Goal: Task Accomplishment & Management: Use online tool/utility

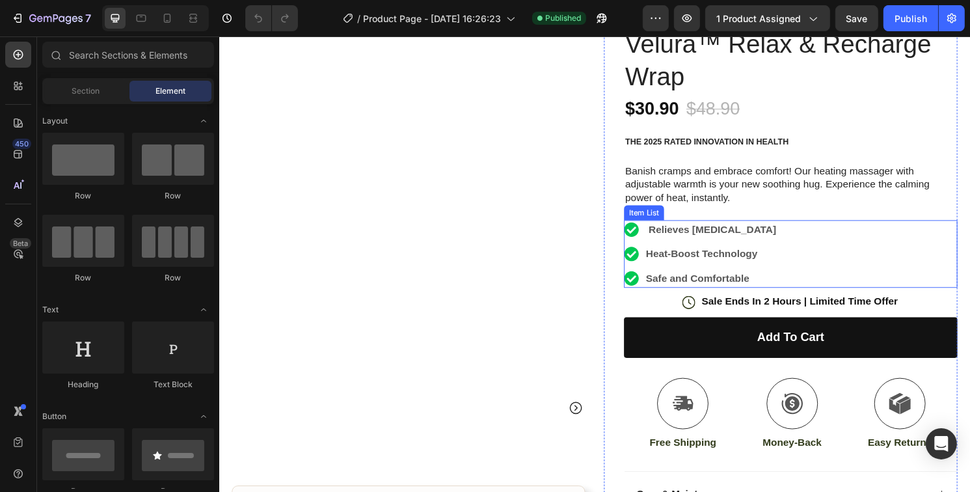
scroll to position [130, 0]
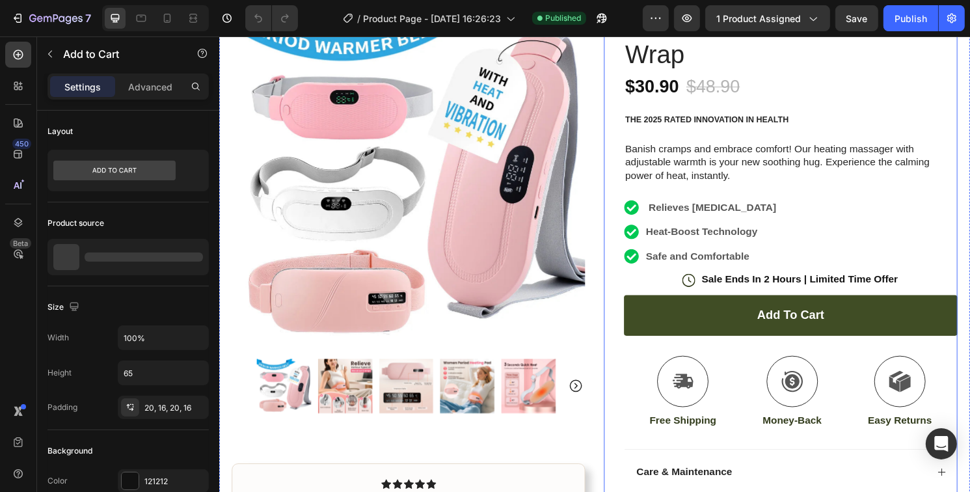
click at [680, 334] on button "Add to cart" at bounding box center [812, 326] width 347 height 42
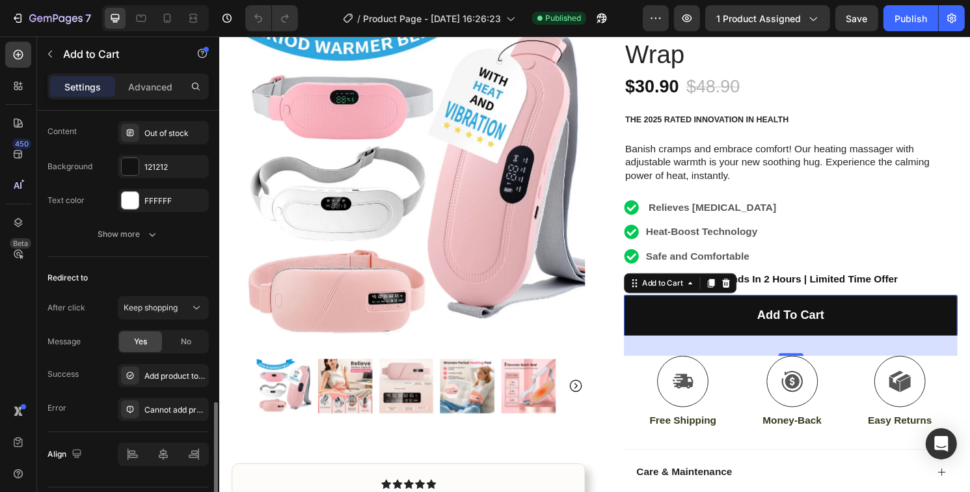
scroll to position [1075, 0]
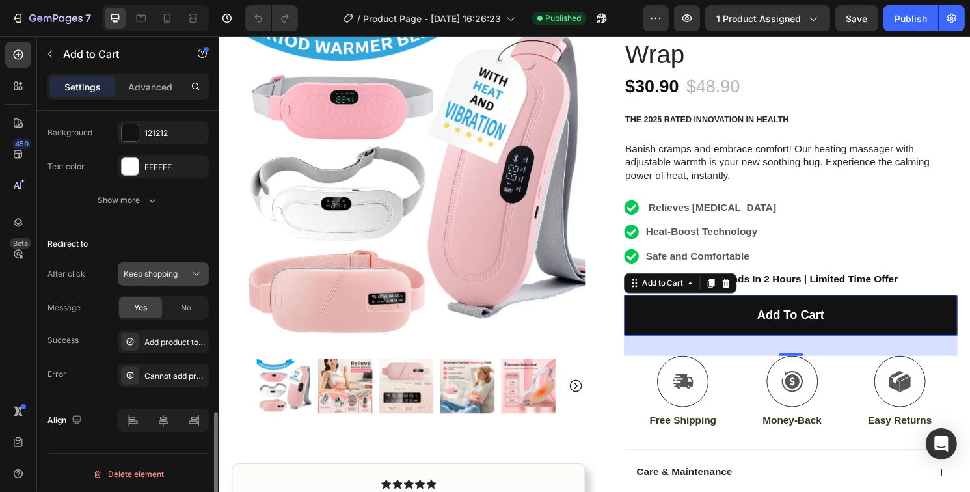
click at [168, 275] on span "Keep shopping" at bounding box center [151, 274] width 54 height 10
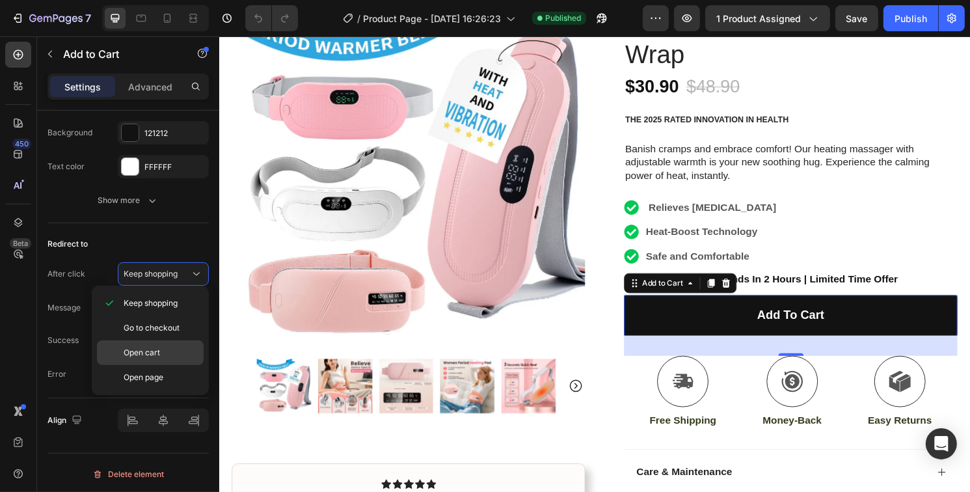
click at [137, 356] on span "Open cart" at bounding box center [142, 353] width 36 height 12
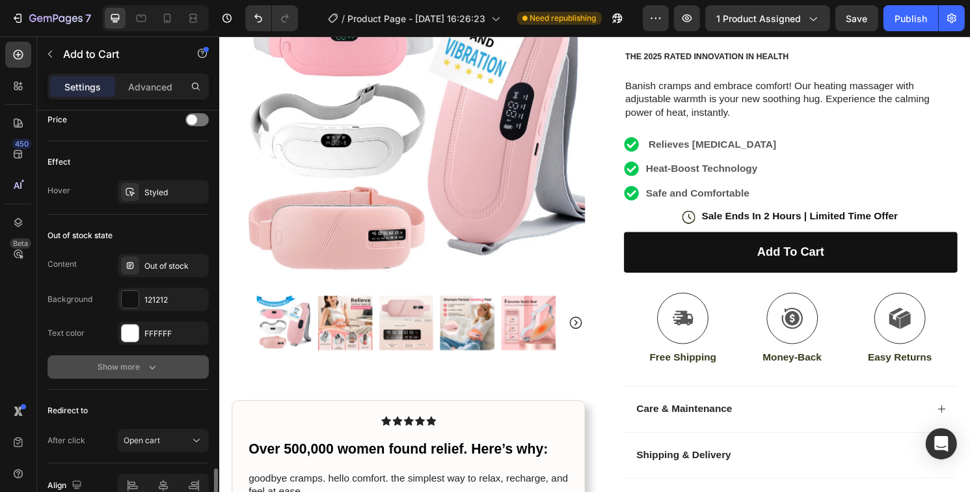
scroll to position [973, 0]
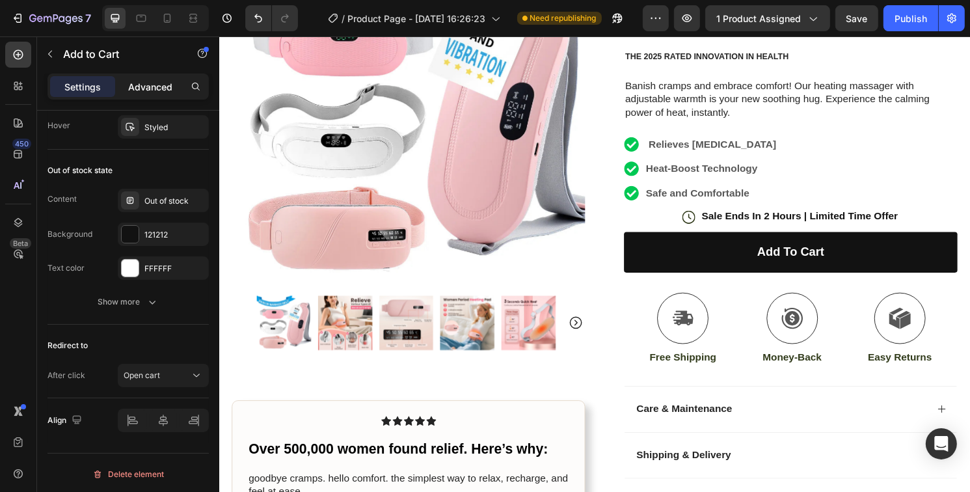
click at [158, 89] on p "Advanced" at bounding box center [150, 87] width 44 height 14
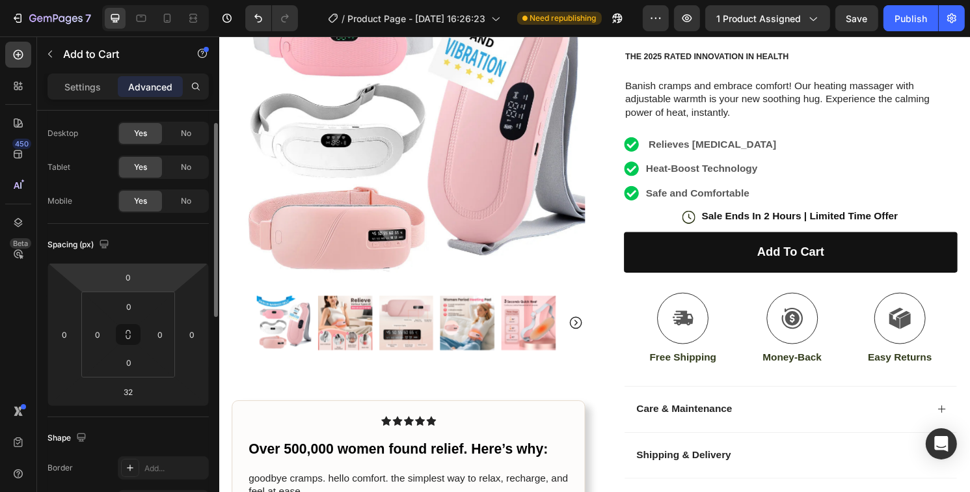
scroll to position [0, 0]
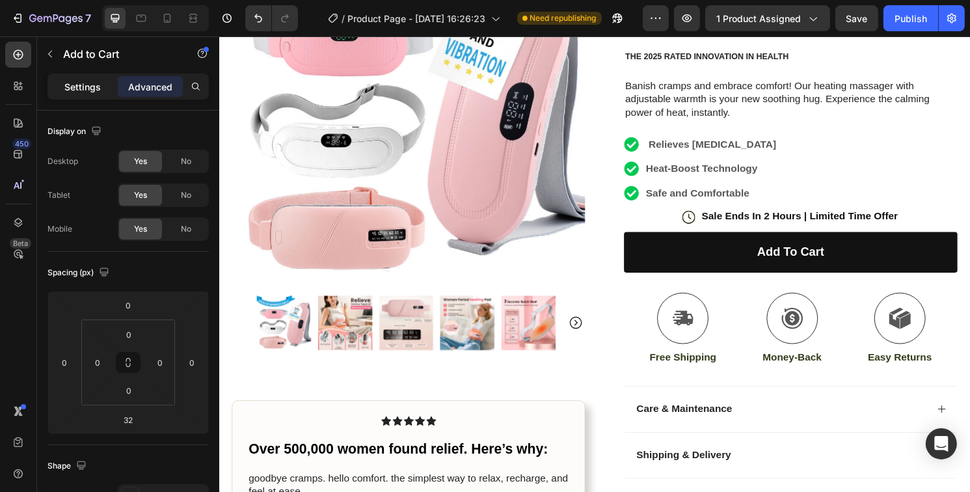
click at [101, 84] on div "Settings" at bounding box center [82, 86] width 65 height 21
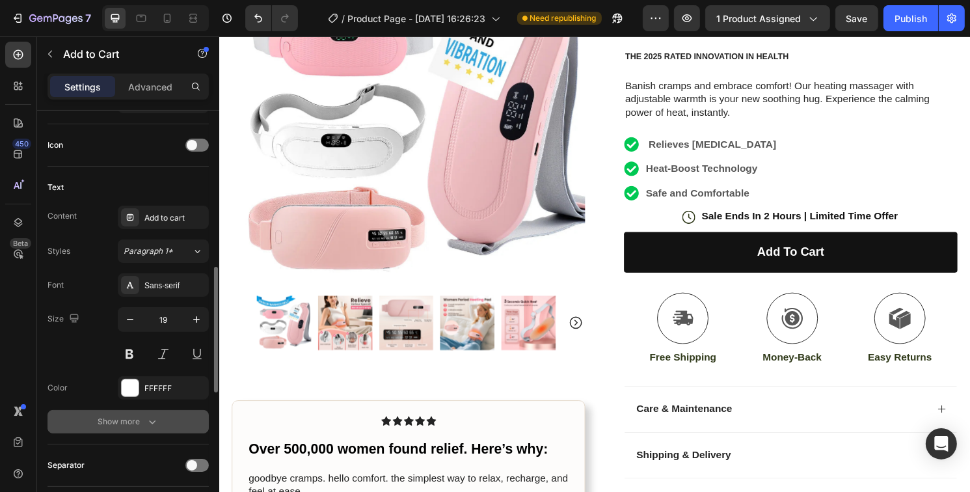
scroll to position [716, 0]
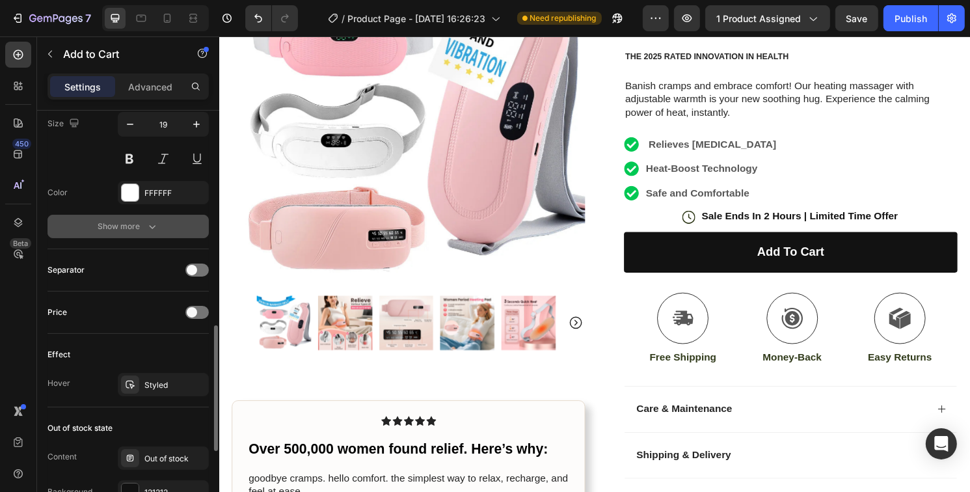
click at [144, 224] on div "Show more" at bounding box center [128, 226] width 61 height 13
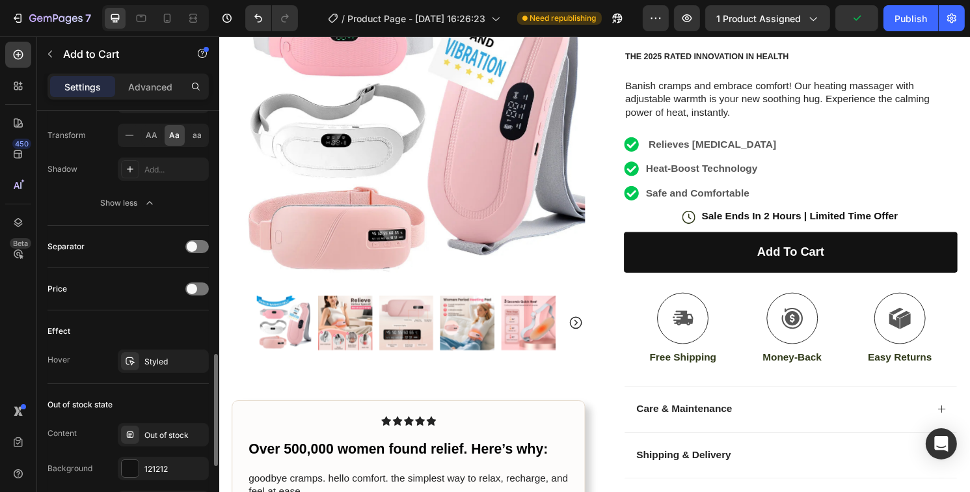
scroll to position [1041, 0]
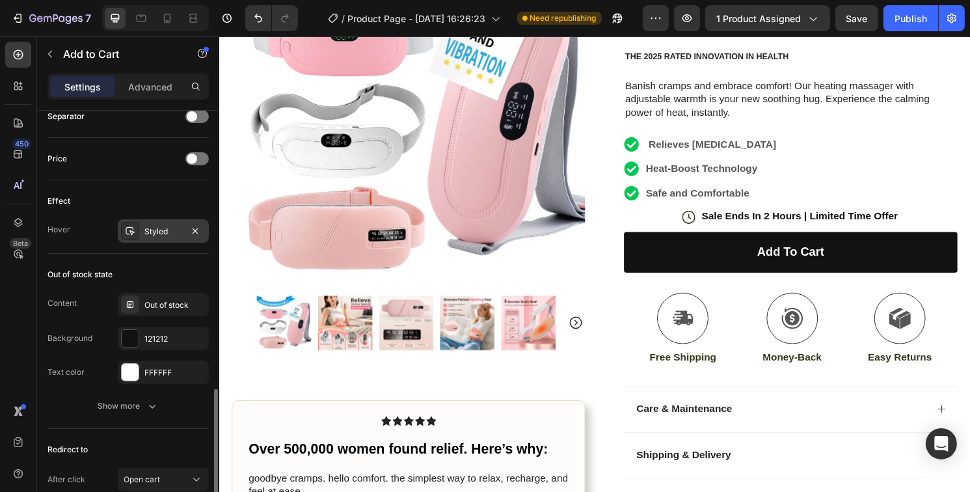
click at [157, 230] on div "Styled" at bounding box center [163, 232] width 38 height 12
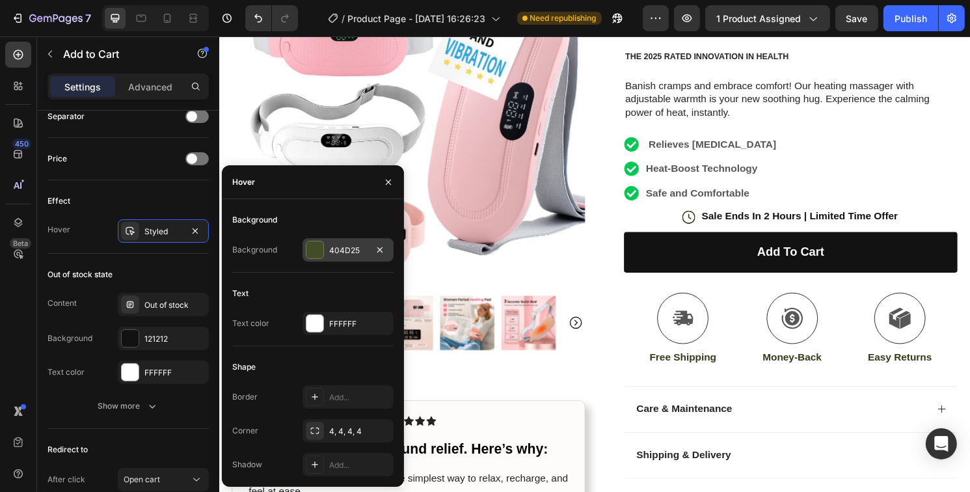
click at [309, 246] on div at bounding box center [314, 249] width 17 height 17
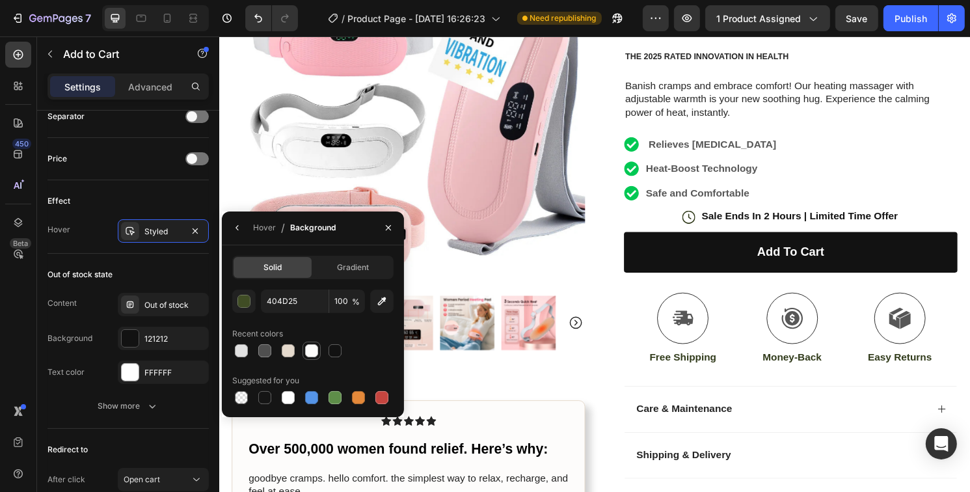
click at [314, 354] on div at bounding box center [311, 350] width 13 height 13
click at [262, 352] on div at bounding box center [264, 350] width 13 height 13
click at [239, 306] on div "button" at bounding box center [244, 301] width 13 height 13
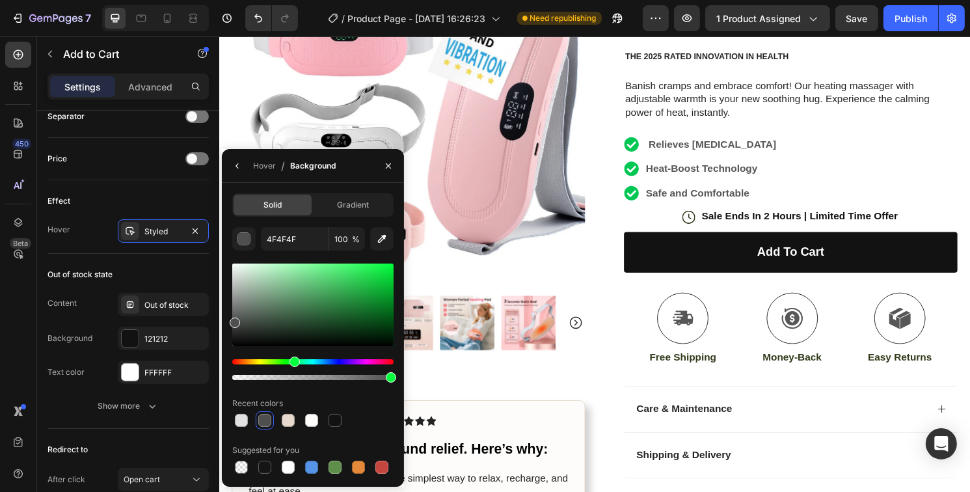
drag, startPoint x: 241, startPoint y: 364, endPoint x: 299, endPoint y: 366, distance: 57.9
click at [299, 366] on div "Hue" at bounding box center [294, 361] width 10 height 10
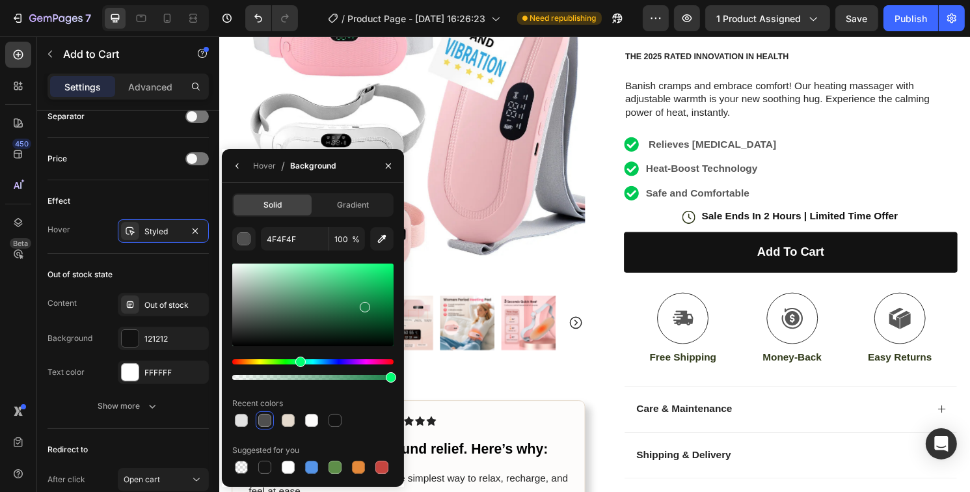
drag, startPoint x: 295, startPoint y: 317, endPoint x: 392, endPoint y: 295, distance: 99.9
click at [392, 295] on div at bounding box center [312, 304] width 161 height 83
drag, startPoint x: 395, startPoint y: 286, endPoint x: 396, endPoint y: 267, distance: 18.9
click at [396, 267] on div "Solid Gradient 019B46 100 % Recent colors Suggested for you" at bounding box center [313, 334] width 182 height 283
drag, startPoint x: 388, startPoint y: 274, endPoint x: 390, endPoint y: 301, distance: 27.4
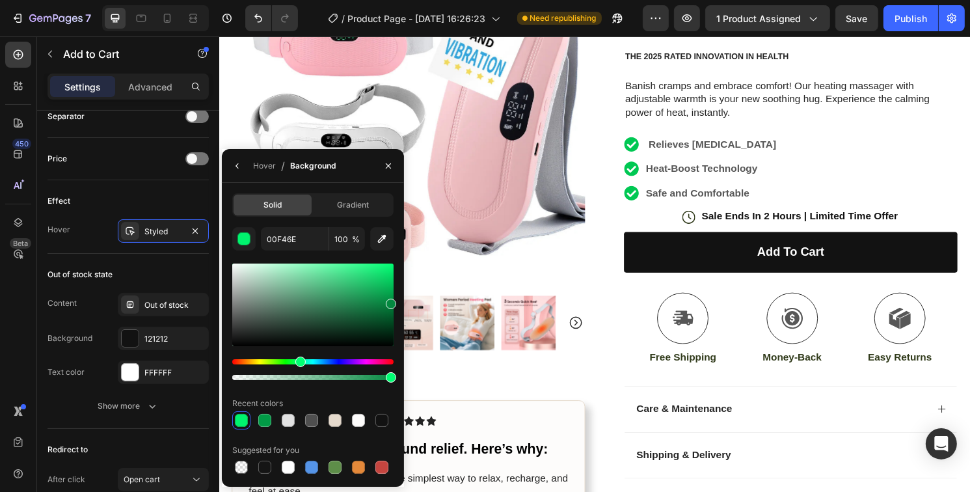
click at [390, 301] on div at bounding box center [391, 304] width 10 height 10
drag, startPoint x: 392, startPoint y: 306, endPoint x: 403, endPoint y: 321, distance: 18.5
click at [397, 323] on div "Solid Gradient 048940 100 % Recent colors Suggested for you" at bounding box center [313, 334] width 182 height 283
drag, startPoint x: 396, startPoint y: 316, endPoint x: 397, endPoint y: 305, distance: 10.6
click at [397, 305] on div "Solid Gradient 004720 100 % Recent colors Suggested for you" at bounding box center [313, 334] width 182 height 283
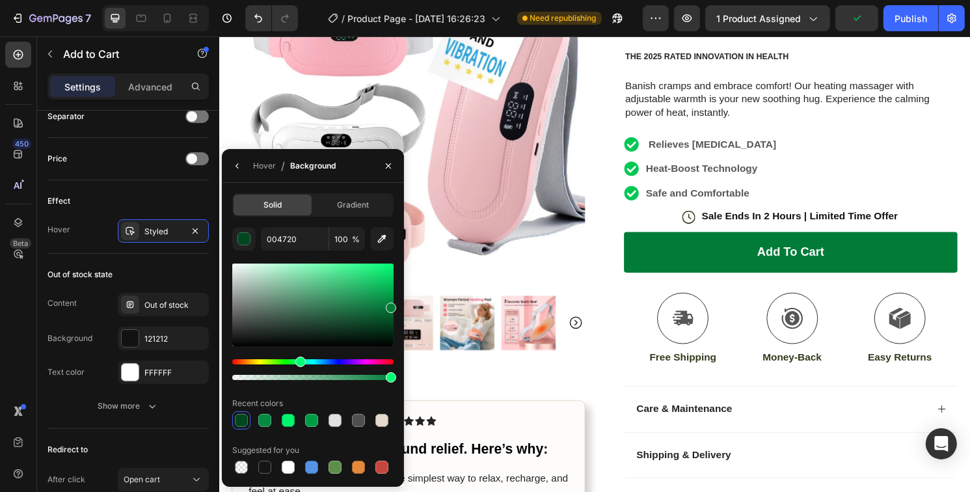
type input "007C38"
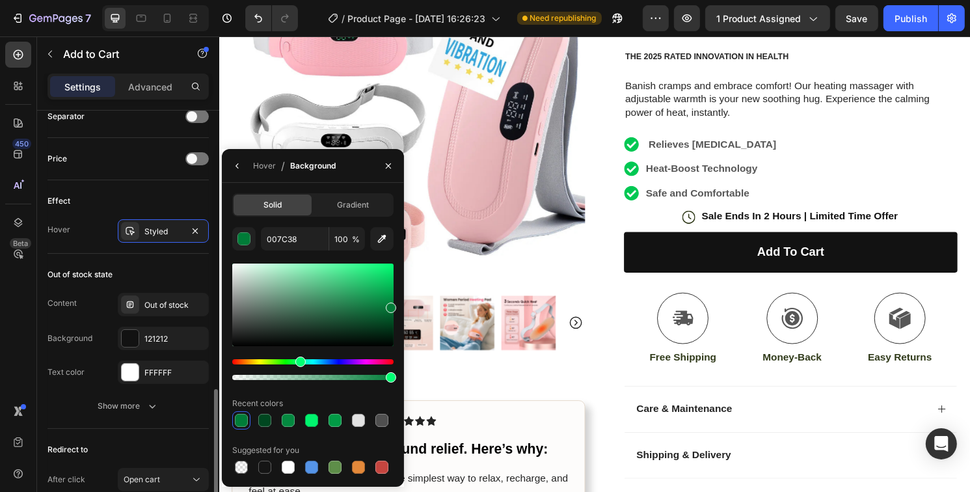
click at [98, 350] on div "Content Out of stock Background 121212 Text color FFFFFF" at bounding box center [127, 338] width 161 height 91
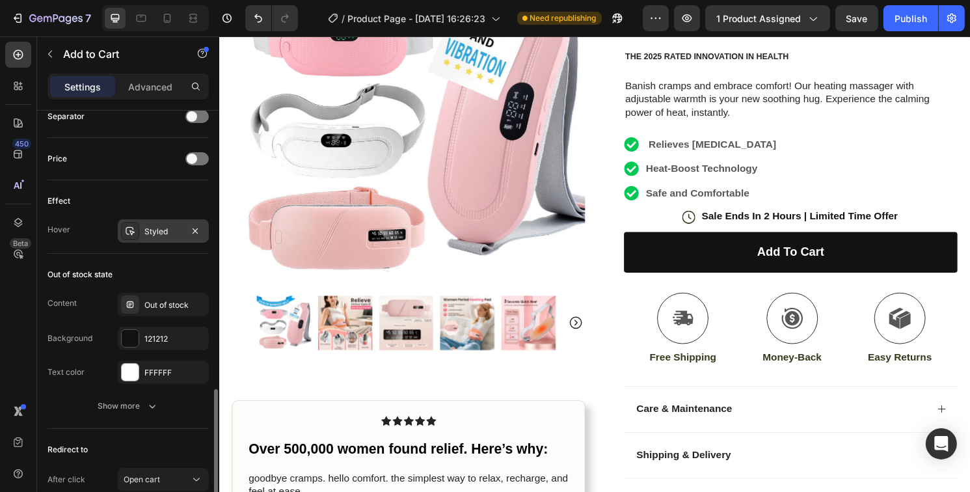
click at [177, 232] on div "Styled" at bounding box center [163, 232] width 38 height 12
click at [133, 275] on div "Out of stock state" at bounding box center [127, 274] width 161 height 21
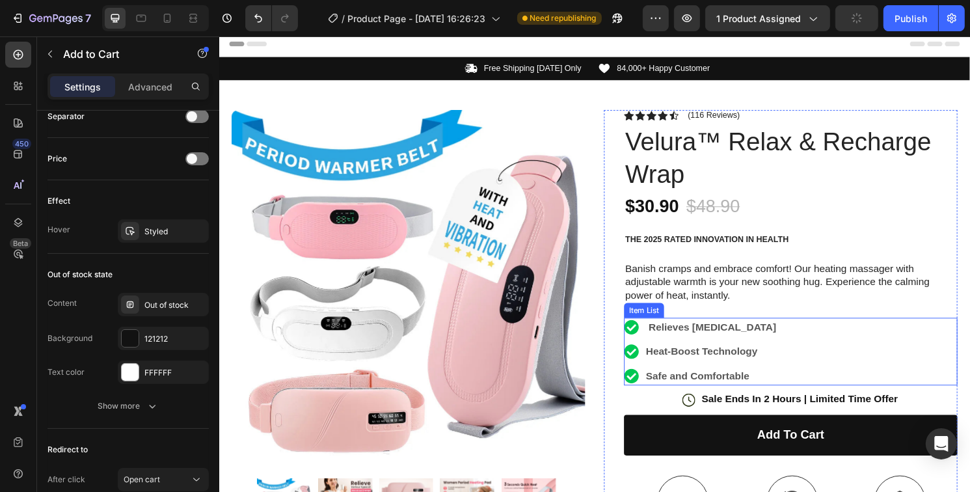
scroll to position [0, 0]
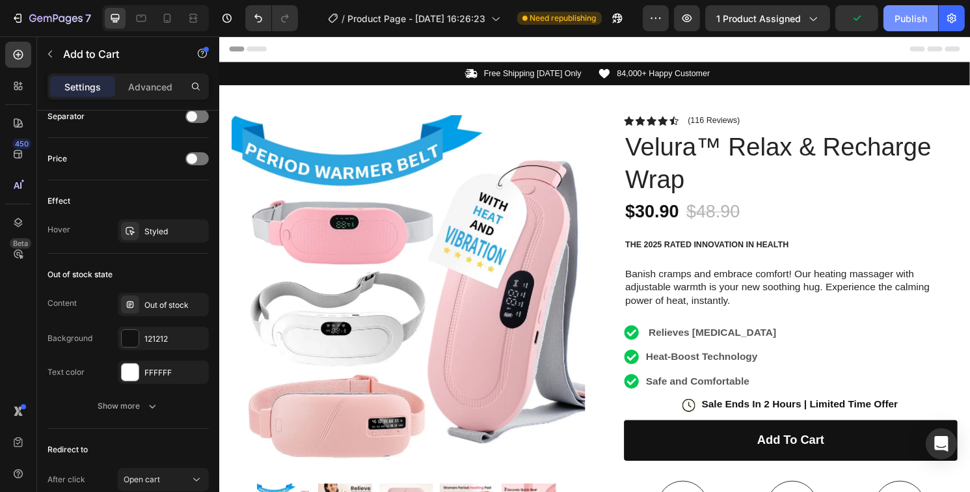
click at [910, 18] on div "Publish" at bounding box center [910, 19] width 33 height 14
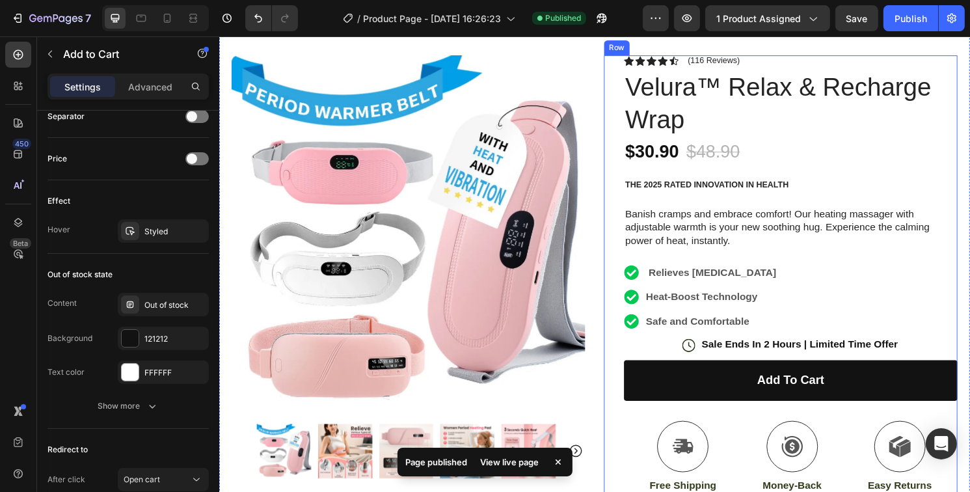
scroll to position [65, 0]
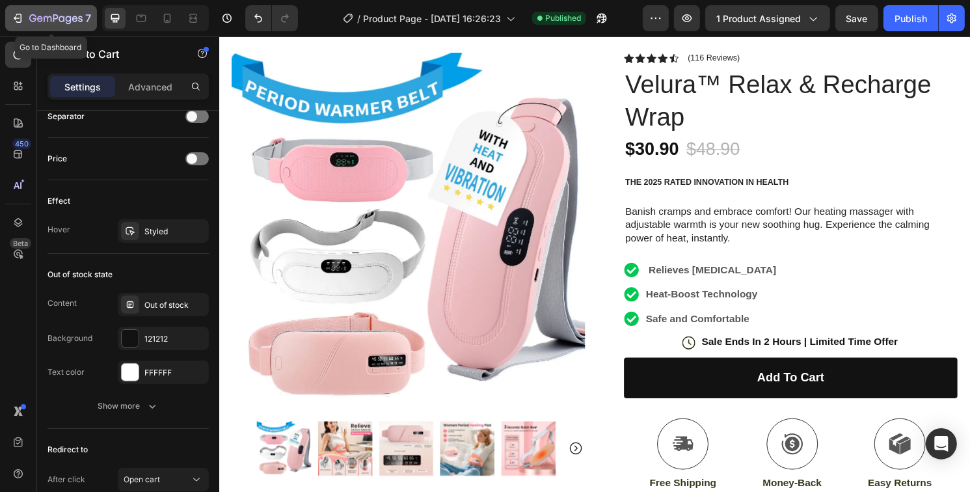
click at [20, 8] on button "7" at bounding box center [51, 18] width 92 height 26
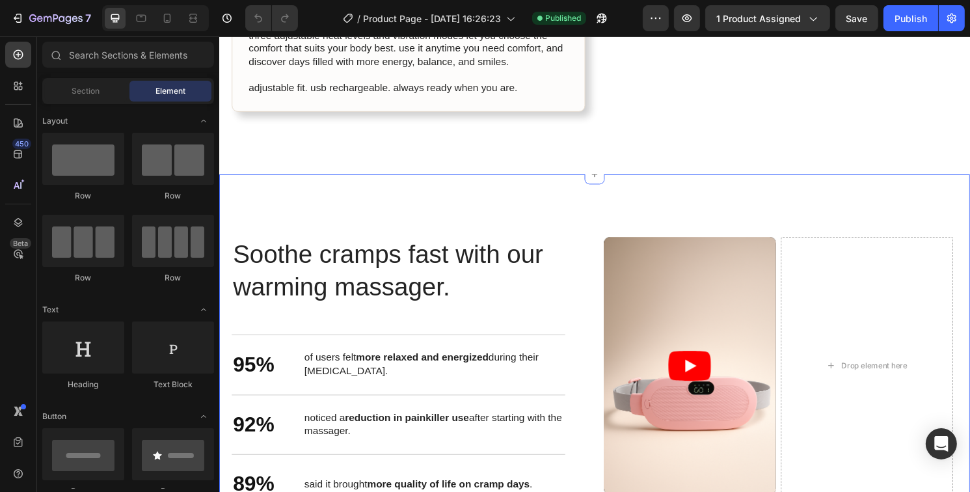
scroll to position [976, 0]
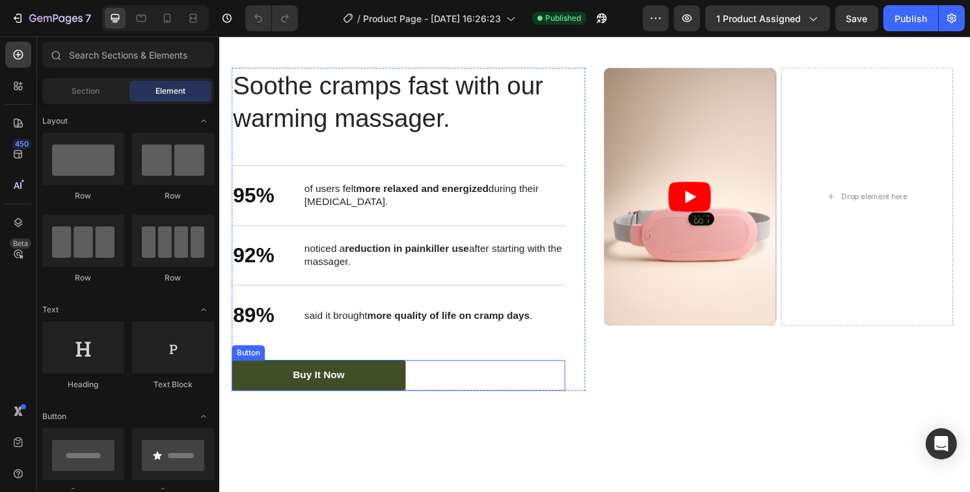
click at [362, 386] on link "Buy It Now" at bounding box center [322, 389] width 181 height 32
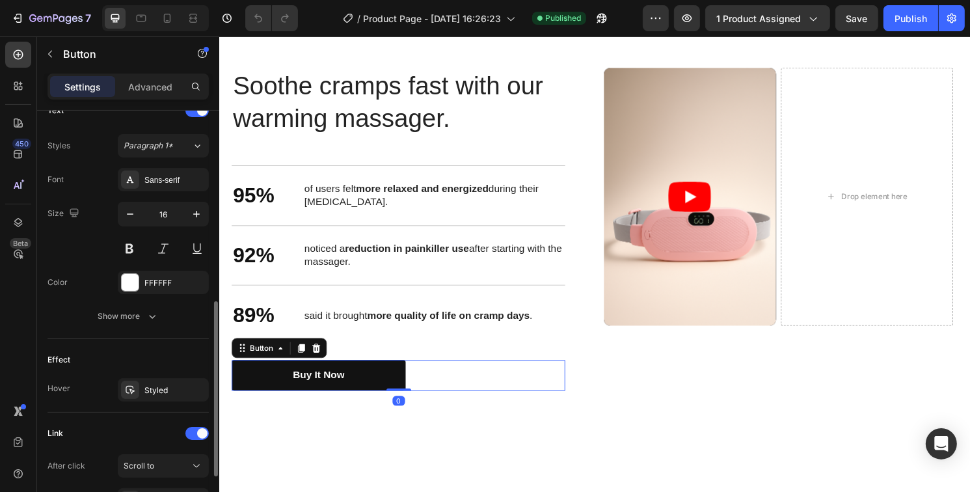
scroll to position [580, 0]
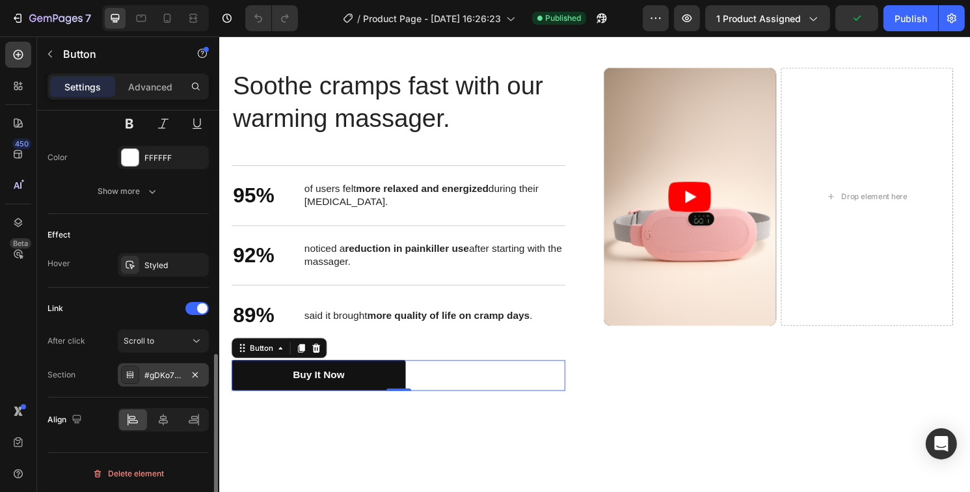
click at [147, 375] on div "#gDKo7uU22Q" at bounding box center [163, 376] width 38 height 12
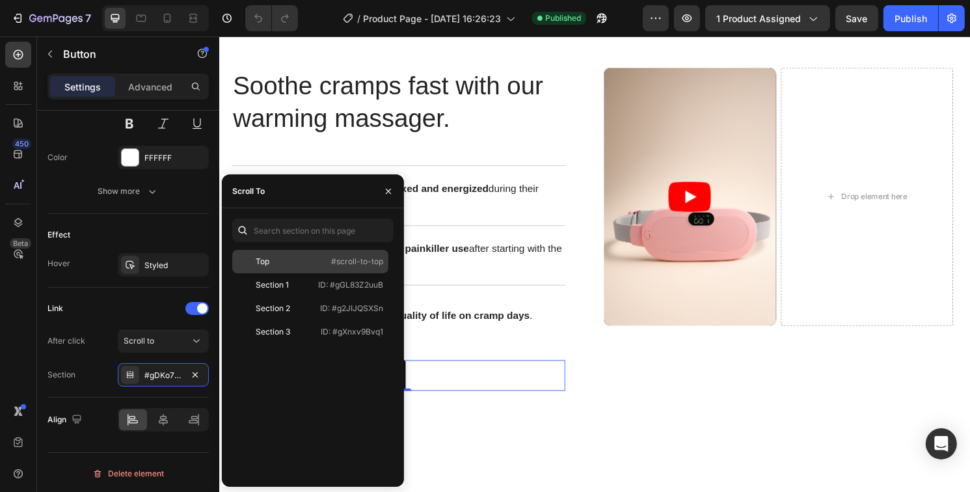
click at [312, 260] on div "Top" at bounding box center [274, 262] width 75 height 12
click at [106, 357] on div "After click Scroll to Section Top" at bounding box center [127, 357] width 161 height 57
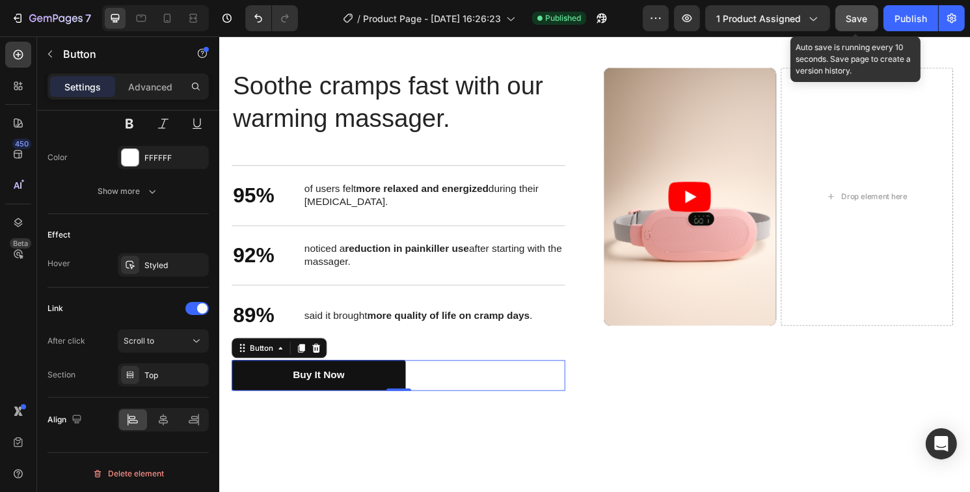
click at [869, 25] on button "Save" at bounding box center [856, 18] width 43 height 26
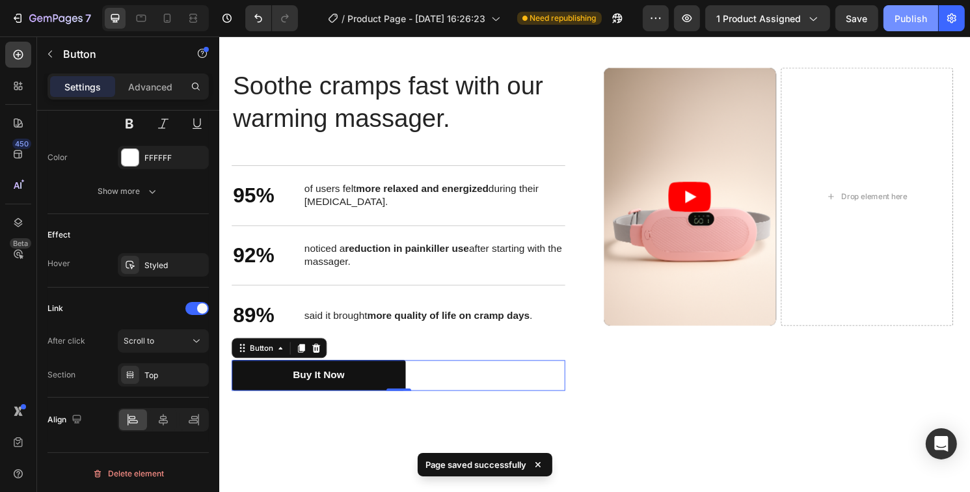
click at [900, 23] on div "Publish" at bounding box center [910, 19] width 33 height 14
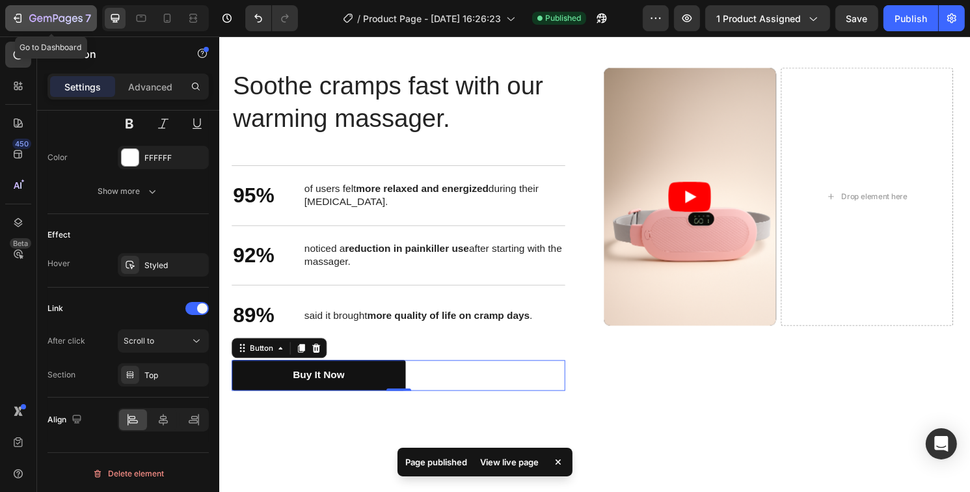
click at [27, 25] on div "7" at bounding box center [51, 18] width 80 height 16
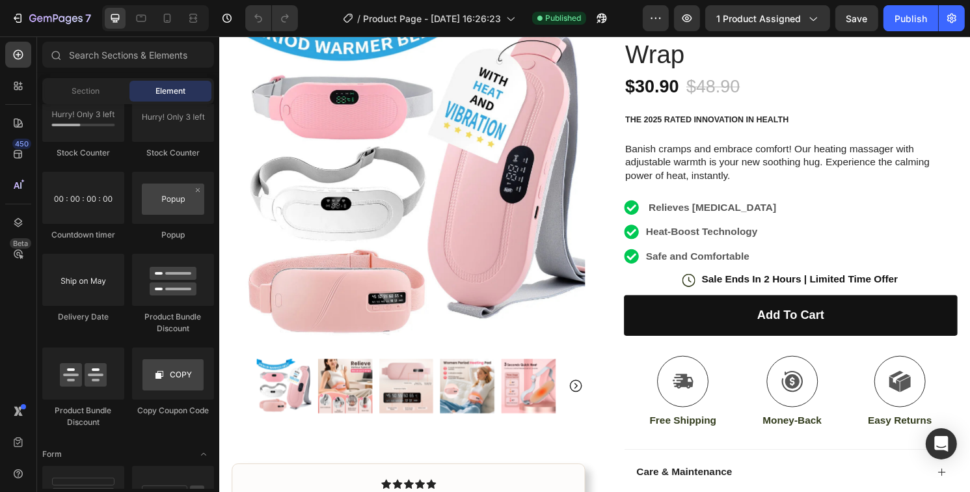
scroll to position [2646, 0]
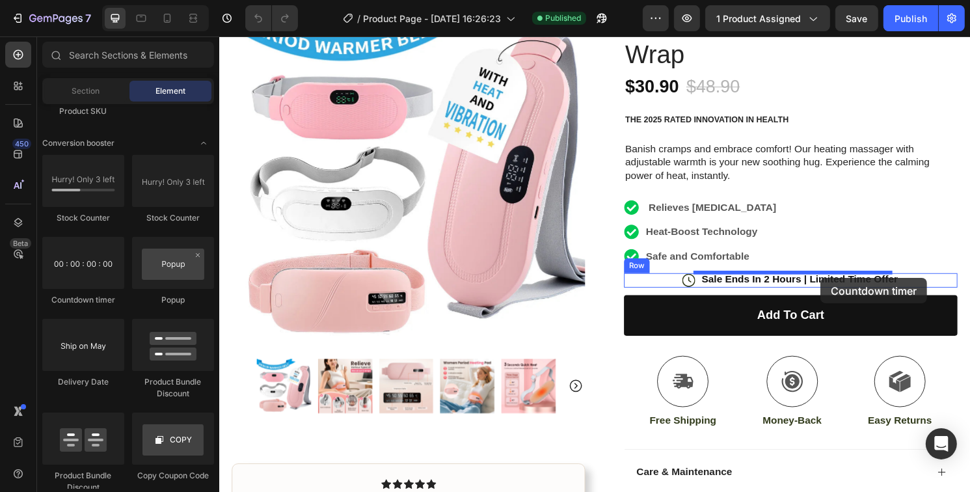
drag, startPoint x: 310, startPoint y: 332, endPoint x: 844, endPoint y: 288, distance: 535.3
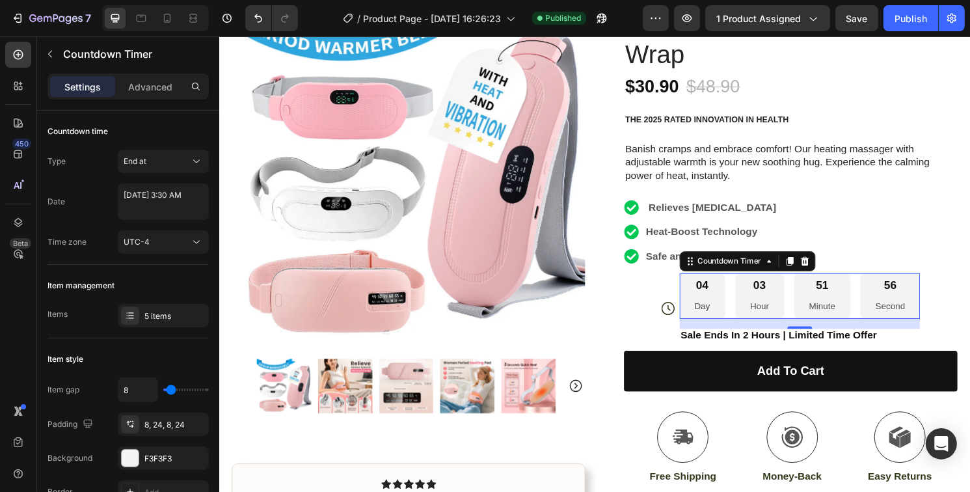
click at [719, 301] on div "04" at bounding box center [721, 295] width 16 height 15
click at [715, 293] on div "04" at bounding box center [721, 295] width 16 height 15
click at [725, 274] on div "Countdown Timer" at bounding box center [750, 270] width 72 height 12
click at [787, 307] on div "03 Hour" at bounding box center [780, 305] width 51 height 47
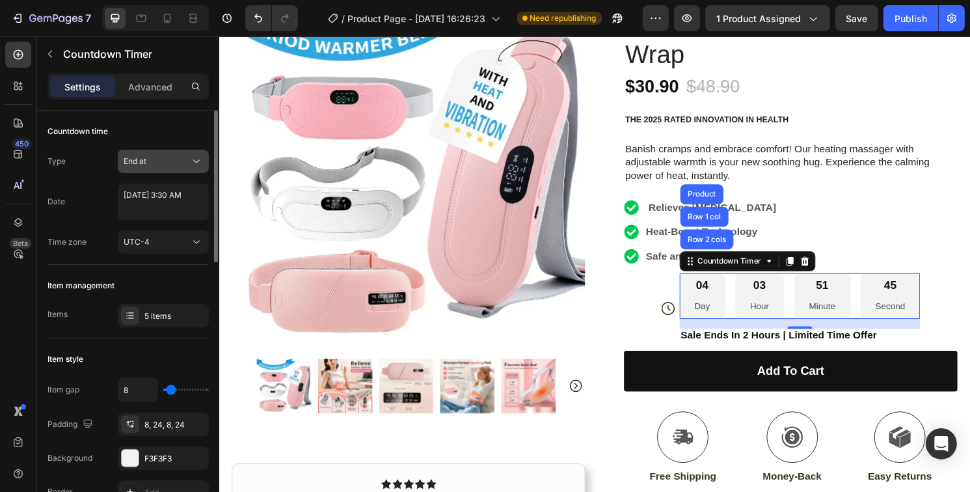
click at [178, 168] on button "End at" at bounding box center [163, 161] width 91 height 23
click at [175, 166] on div "End at" at bounding box center [157, 161] width 66 height 12
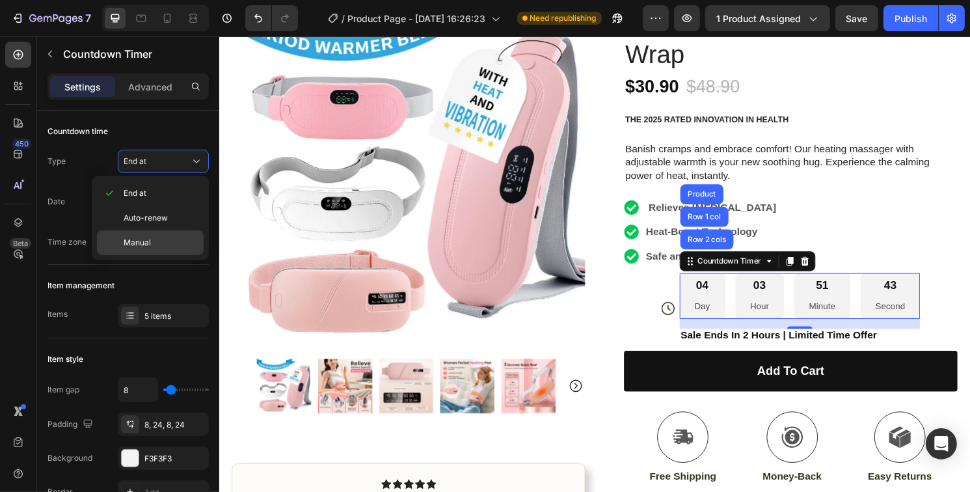
click at [139, 240] on span "Manual" at bounding box center [137, 243] width 27 height 12
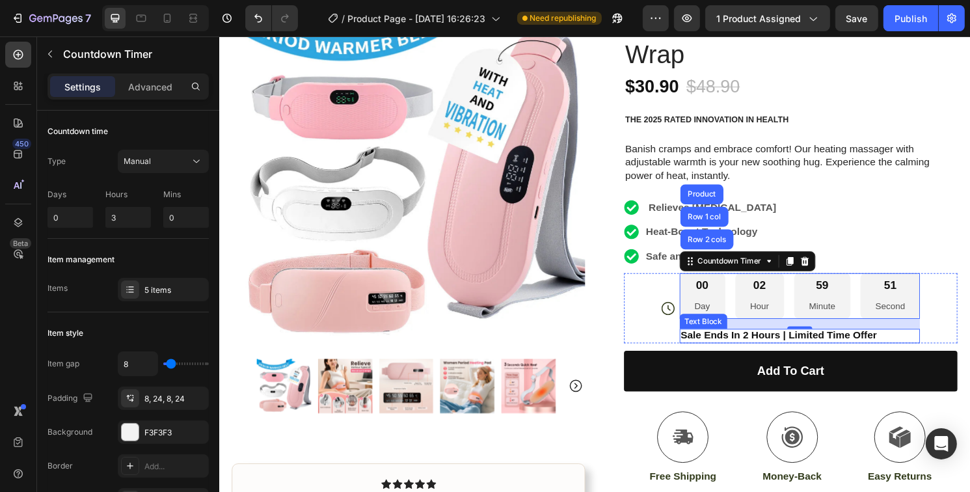
click at [772, 348] on p "Sale Ends In 2 Hours | Limited Time Offer" at bounding box center [823, 347] width 248 height 14
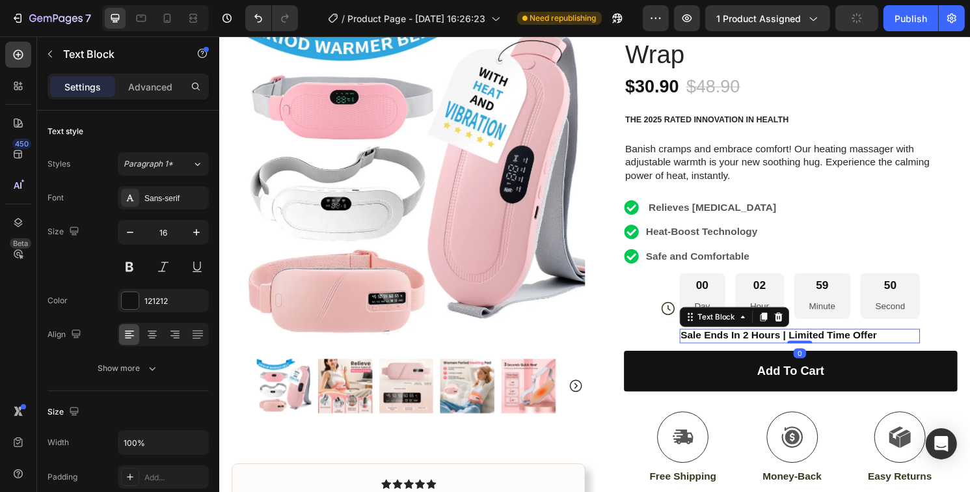
click at [789, 349] on p "Sale Ends In 2 Hours | Limited Time Offer" at bounding box center [823, 347] width 248 height 14
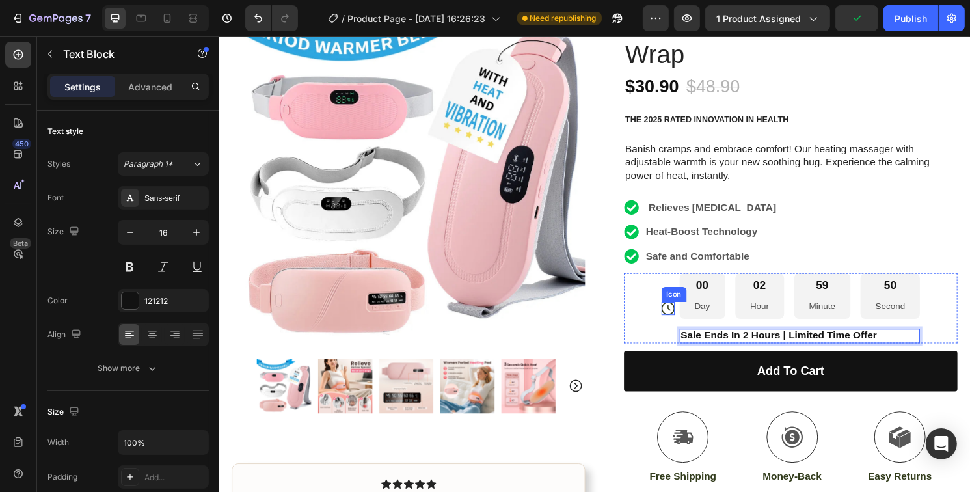
click at [680, 321] on icon at bounding box center [686, 319] width 14 height 14
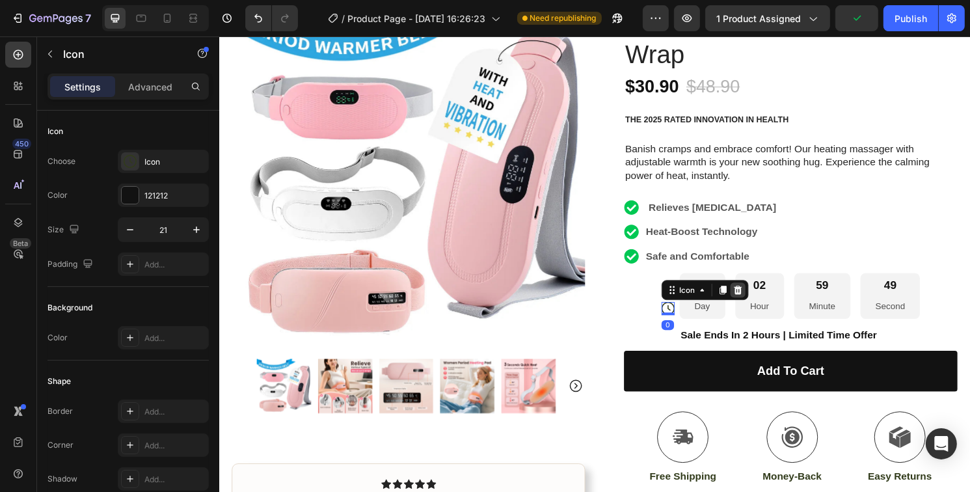
click at [757, 296] on div at bounding box center [758, 300] width 16 height 16
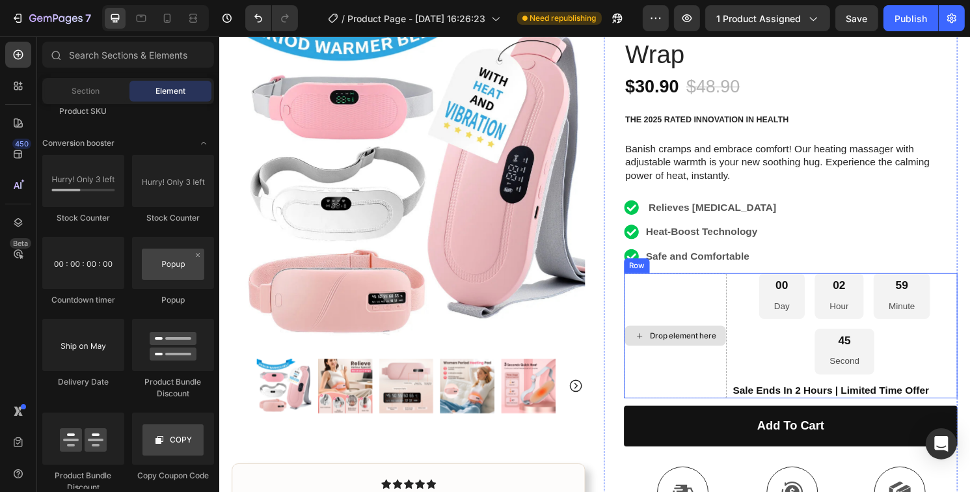
click at [714, 347] on div "Drop element here" at bounding box center [700, 347] width 69 height 10
click at [713, 314] on div "Drop element here" at bounding box center [692, 347] width 107 height 130
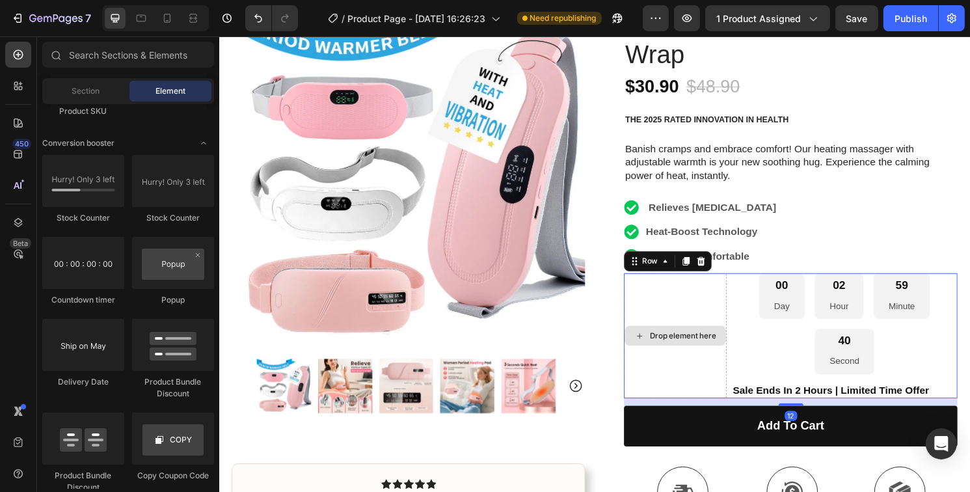
click at [719, 355] on div "Drop element here" at bounding box center [692, 347] width 105 height 21
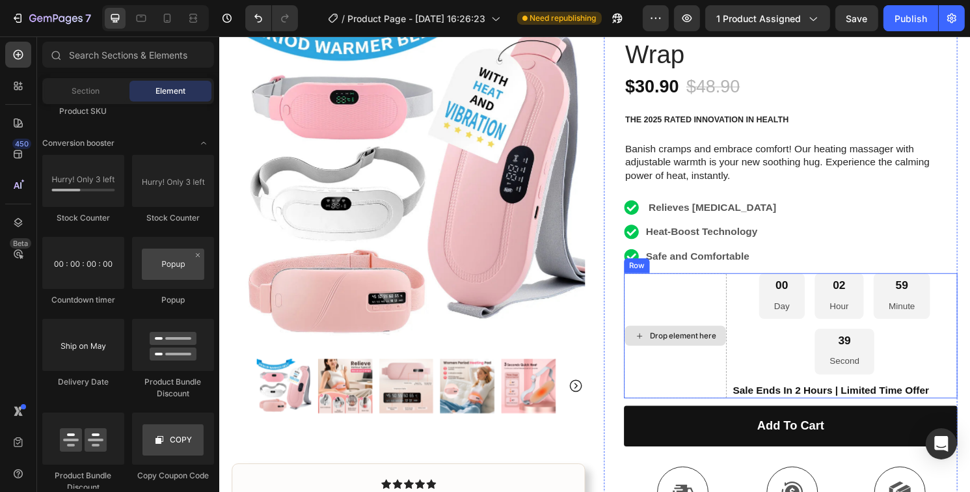
click at [709, 314] on div "Drop element here" at bounding box center [692, 347] width 107 height 130
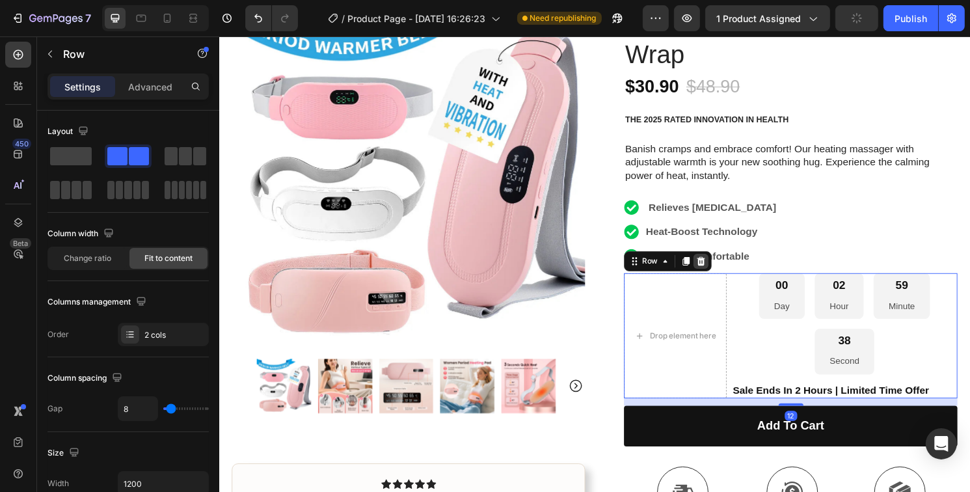
click at [716, 269] on icon at bounding box center [720, 269] width 8 height 9
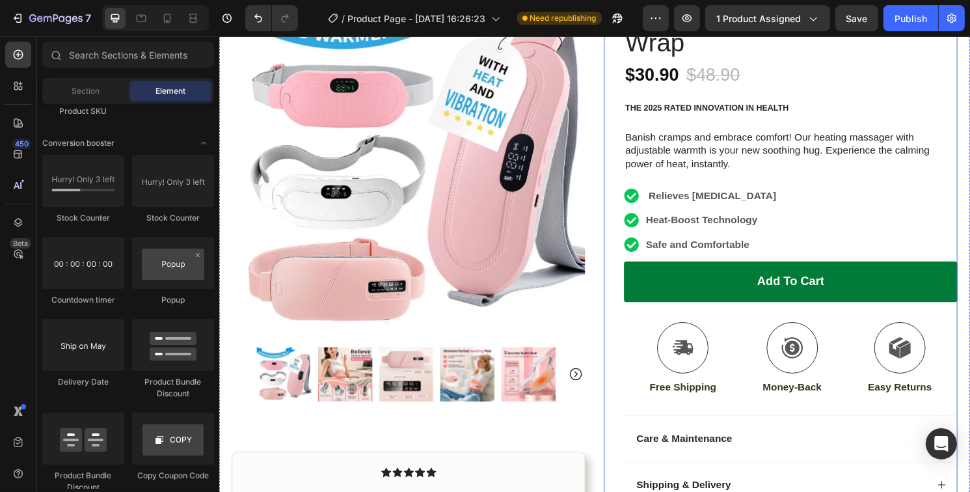
scroll to position [130, 0]
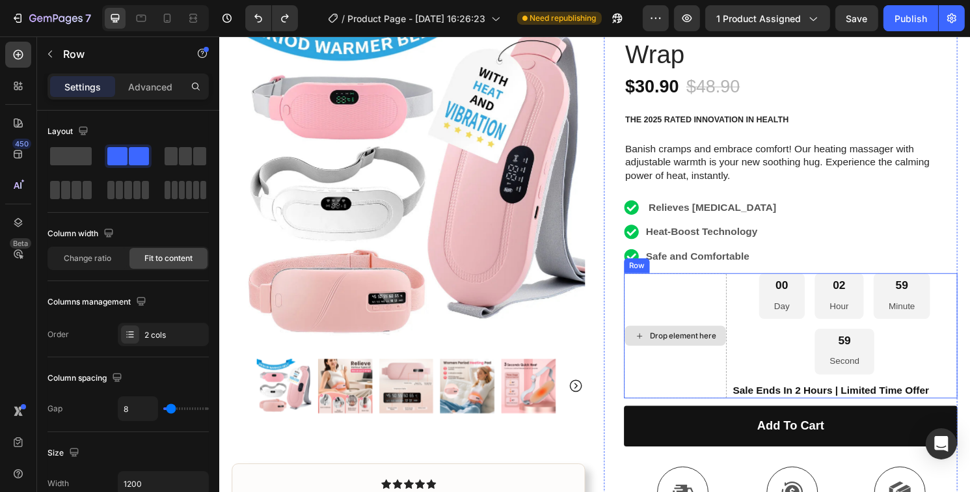
click at [716, 306] on div "Drop element here" at bounding box center [692, 347] width 107 height 130
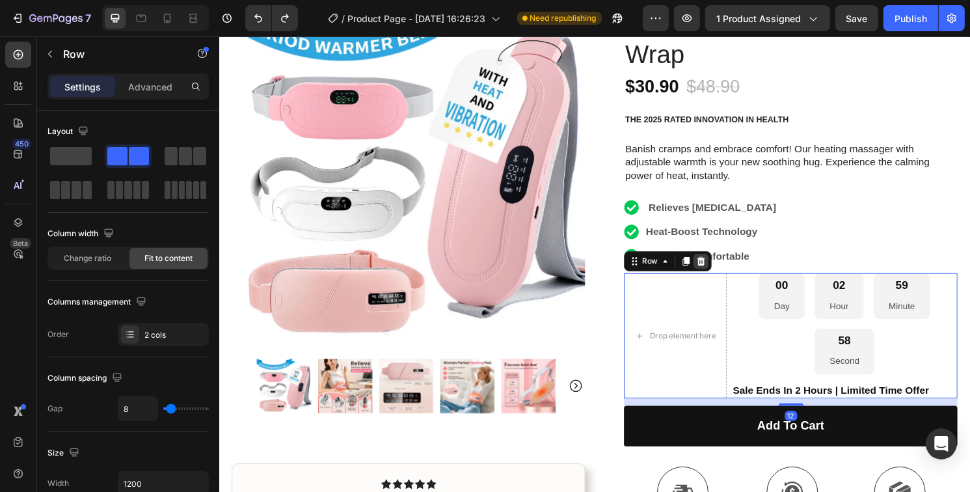
click at [716, 273] on icon at bounding box center [720, 269] width 8 height 9
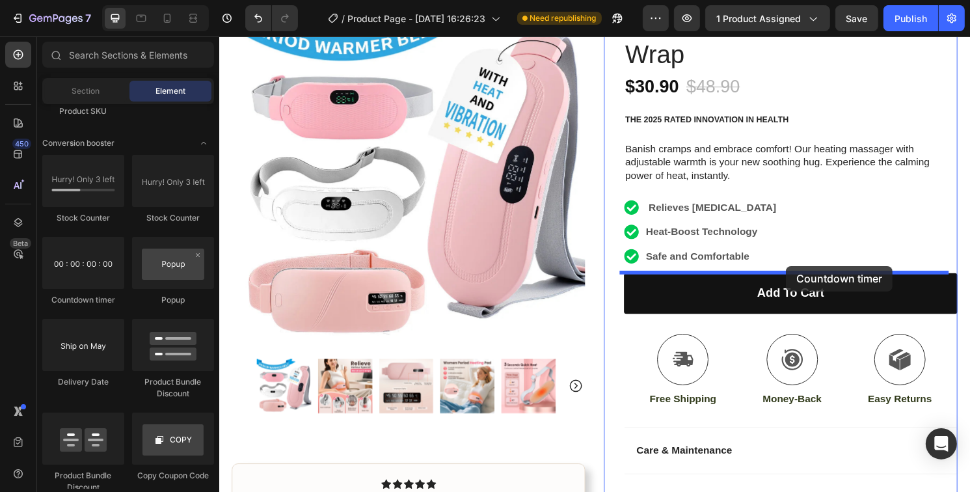
drag, startPoint x: 301, startPoint y: 310, endPoint x: 808, endPoint y: 275, distance: 508.0
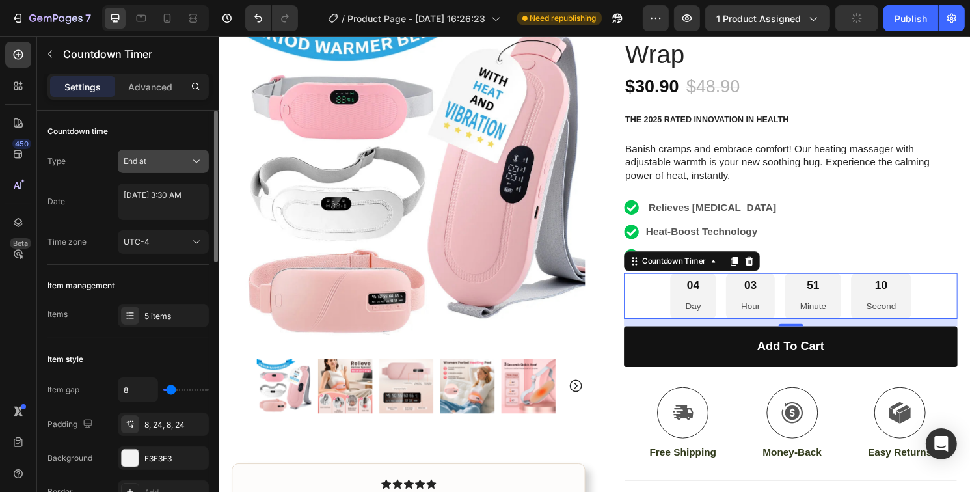
click at [184, 161] on div "End at" at bounding box center [157, 161] width 66 height 12
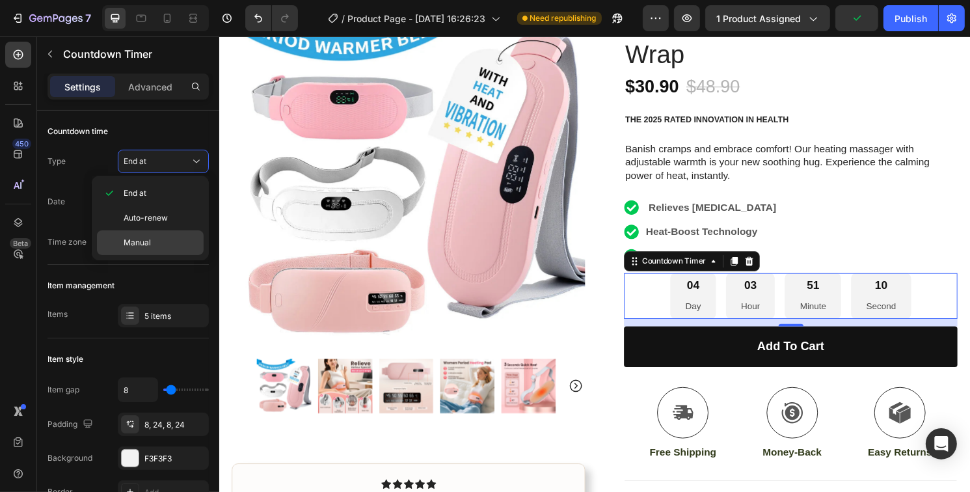
click at [151, 242] on p "Manual" at bounding box center [161, 243] width 74 height 12
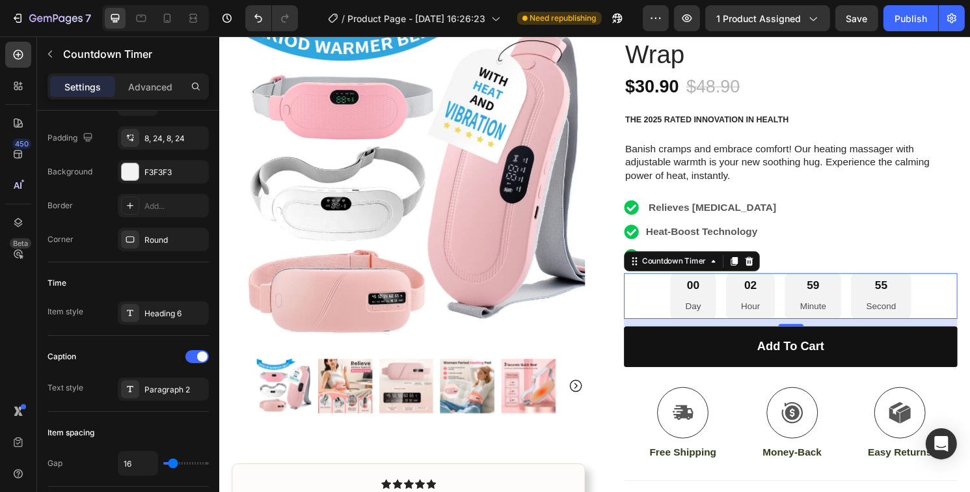
scroll to position [0, 0]
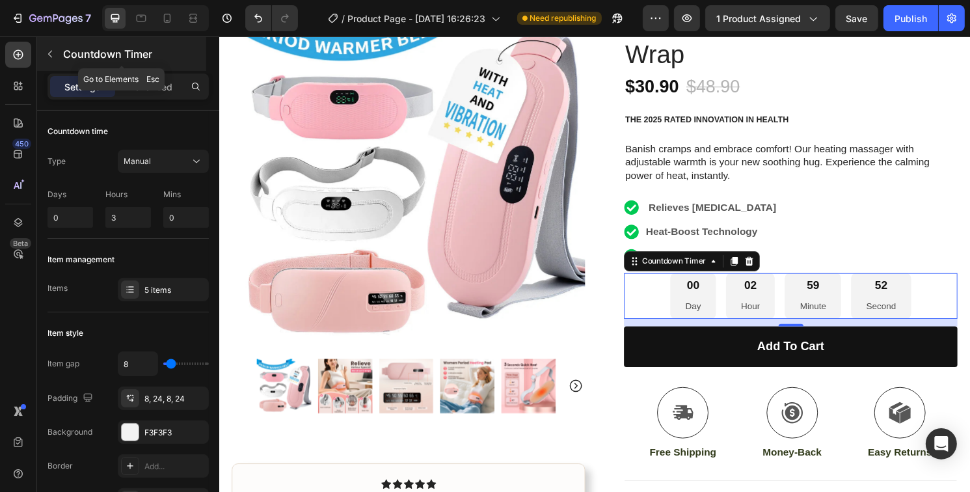
click at [57, 56] on button "button" at bounding box center [50, 54] width 21 height 21
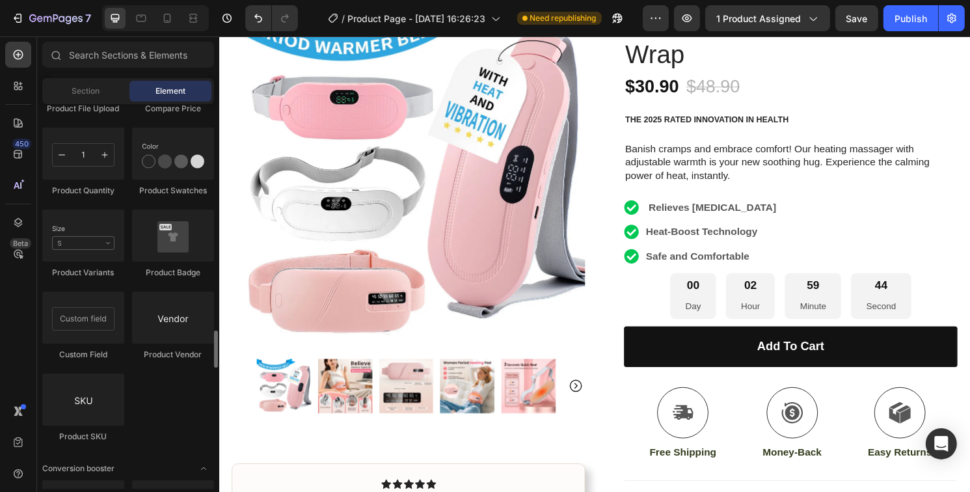
scroll to position [2451, 0]
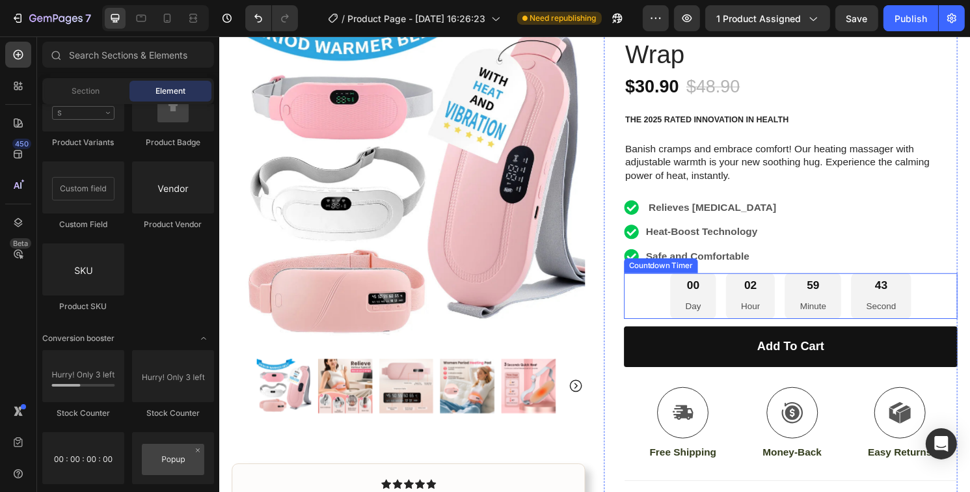
click at [736, 298] on div "00 Day 02 Hour 59 Minute 43 Second" at bounding box center [813, 305] width 250 height 47
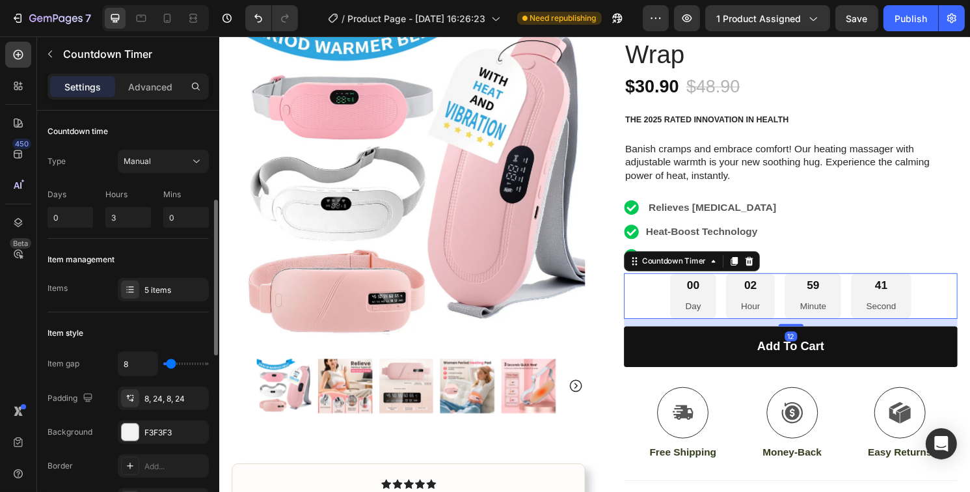
scroll to position [65, 0]
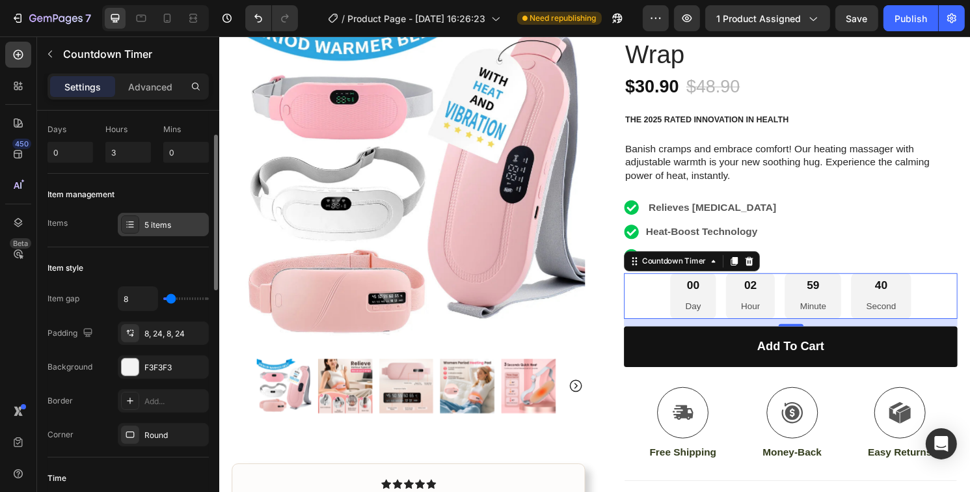
click at [137, 219] on div at bounding box center [130, 224] width 18 height 18
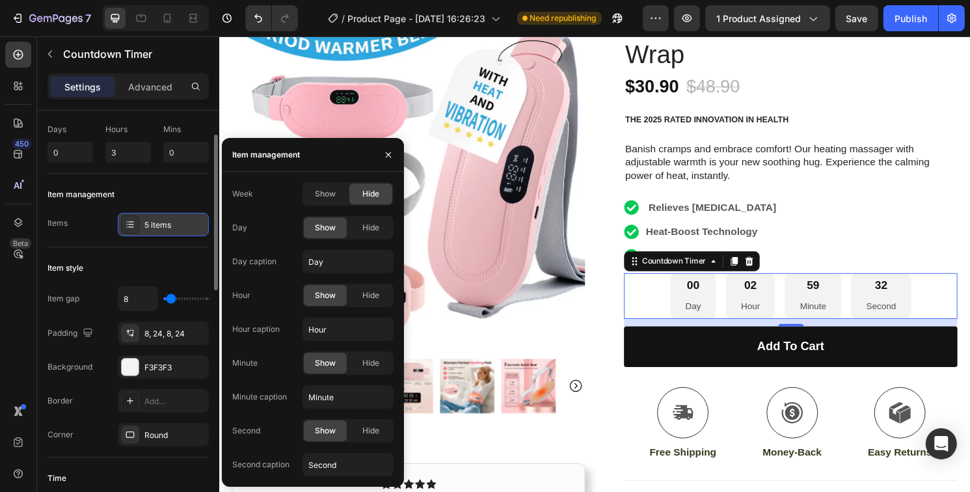
click at [137, 219] on div at bounding box center [130, 224] width 18 height 18
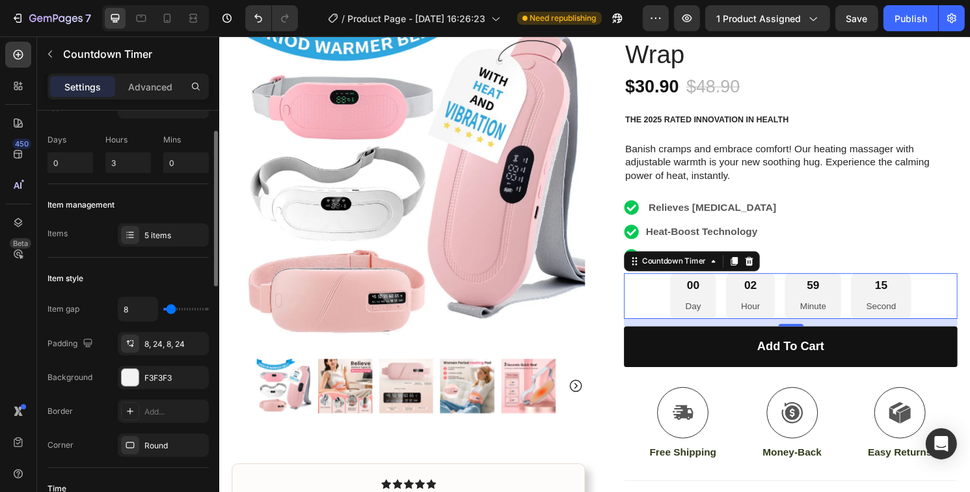
scroll to position [0, 0]
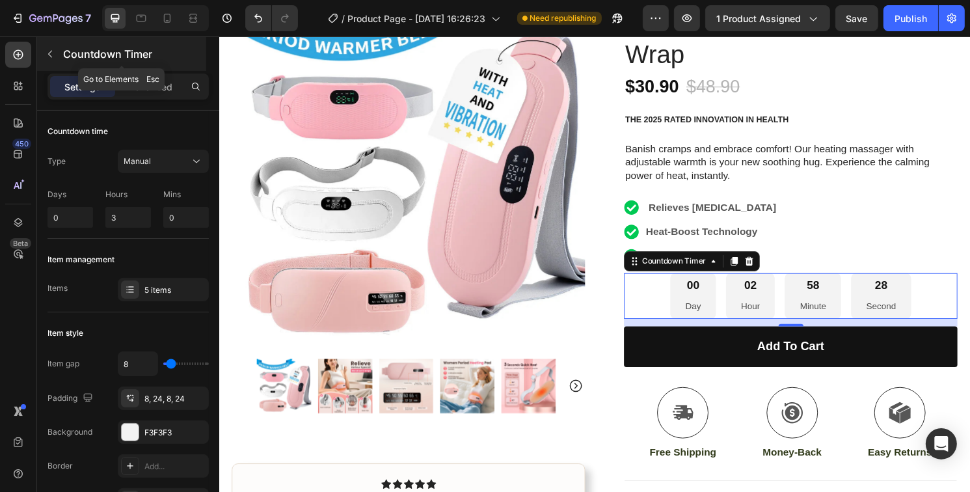
click at [43, 61] on button "button" at bounding box center [50, 54] width 21 height 21
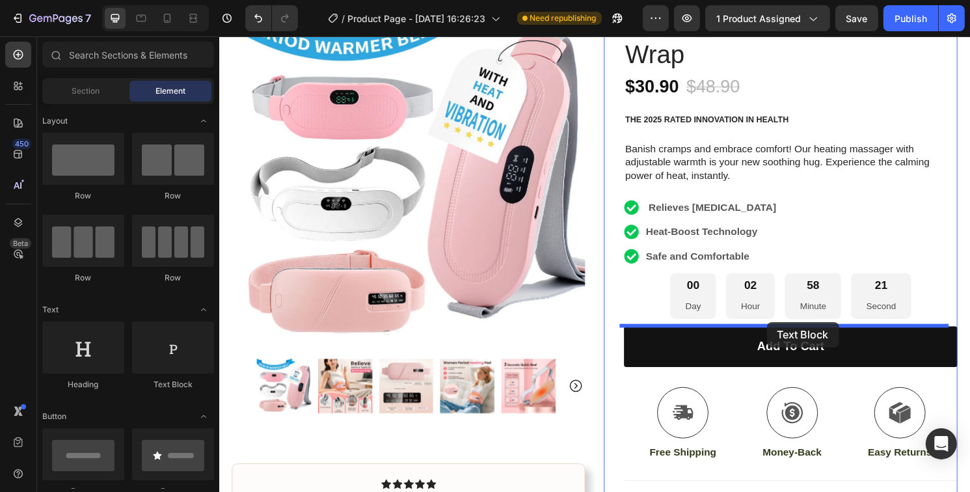
drag, startPoint x: 395, startPoint y: 401, endPoint x: 788, endPoint y: 333, distance: 398.8
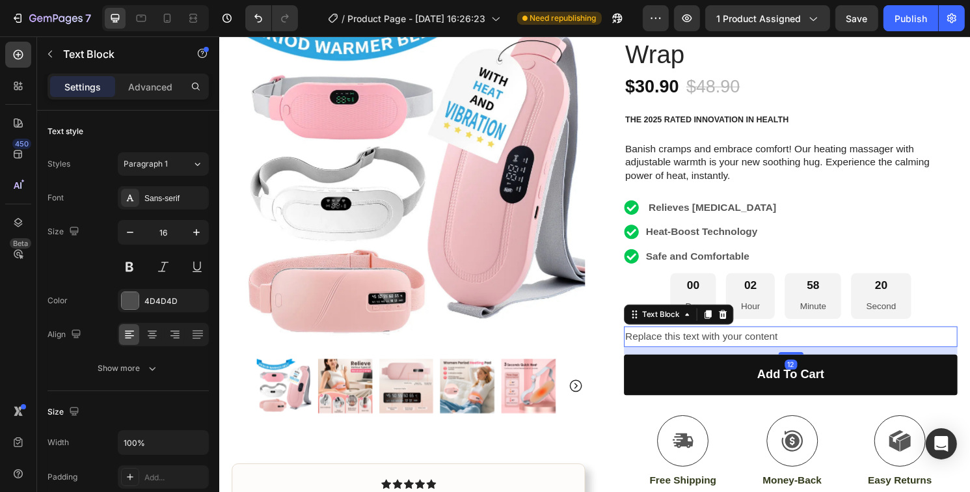
click at [800, 349] on div "Replace this text with your content" at bounding box center [812, 348] width 347 height 21
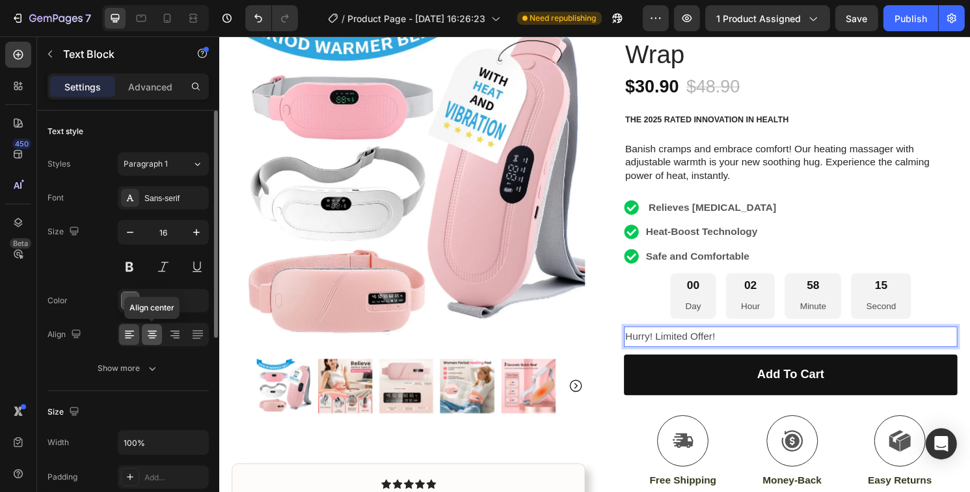
click at [157, 336] on icon at bounding box center [152, 334] width 13 height 13
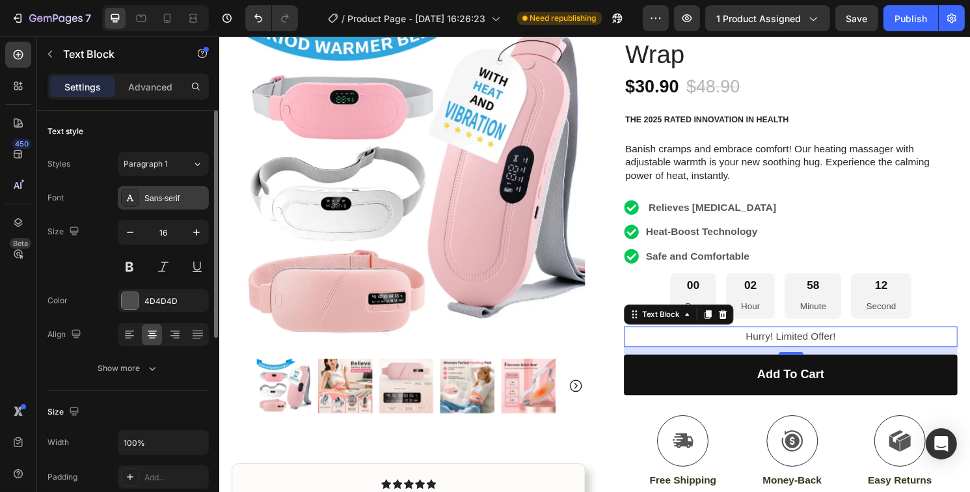
click at [165, 202] on div "Sans-serif" at bounding box center [174, 199] width 61 height 12
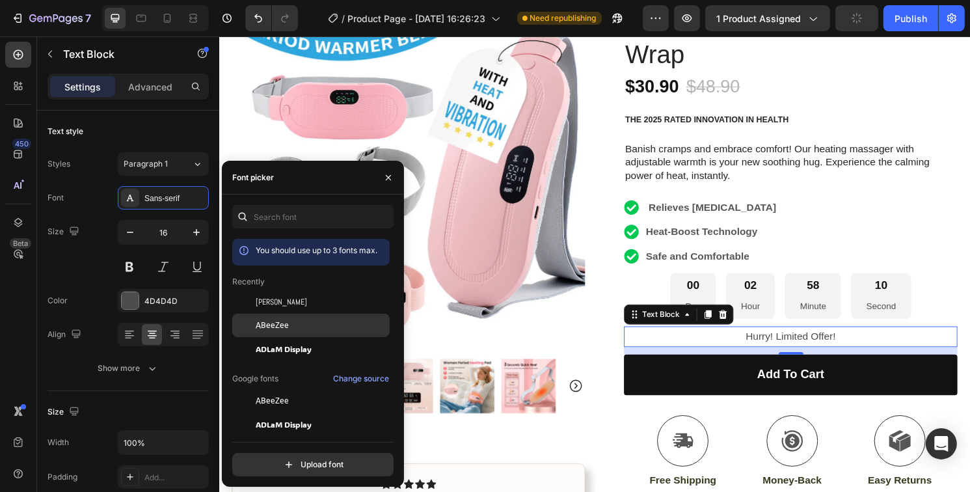
click at [316, 329] on div "ABeeZee" at bounding box center [321, 325] width 131 height 12
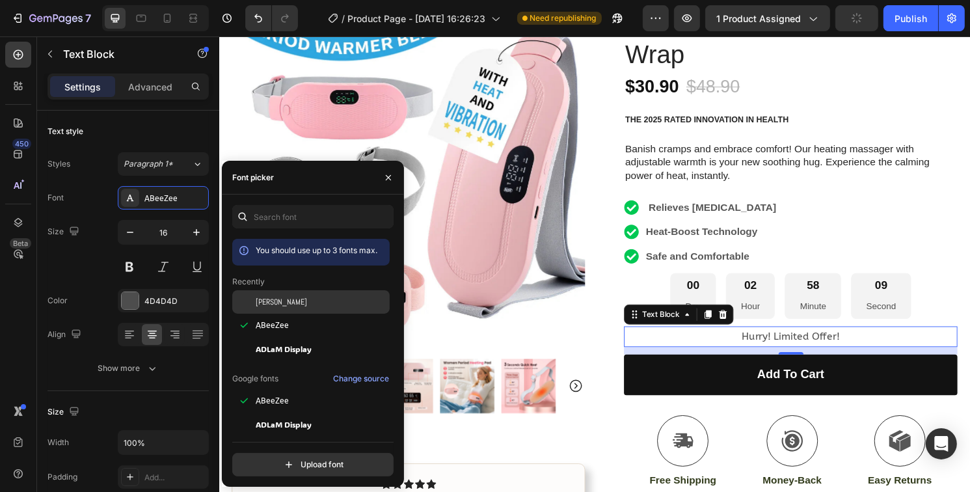
click at [286, 308] on div "Abel" at bounding box center [321, 302] width 131 height 12
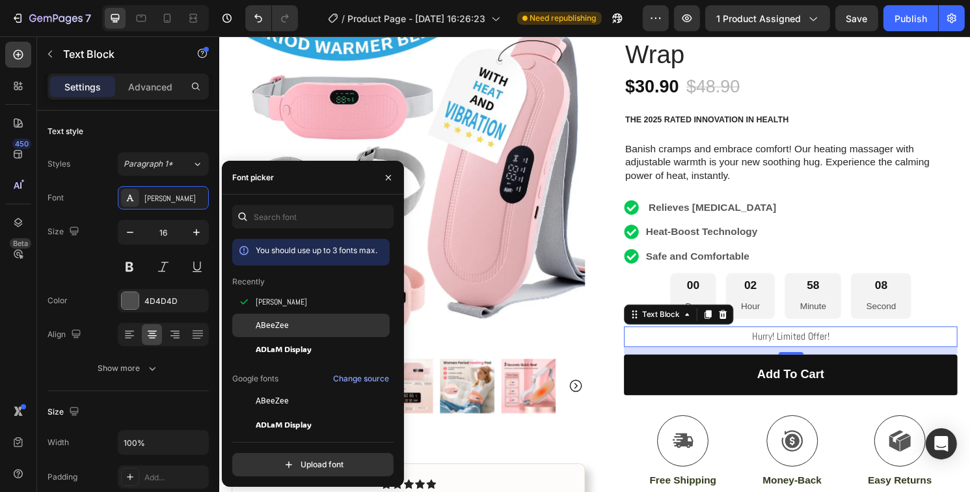
click at [304, 332] on div "ABeeZee" at bounding box center [310, 325] width 157 height 23
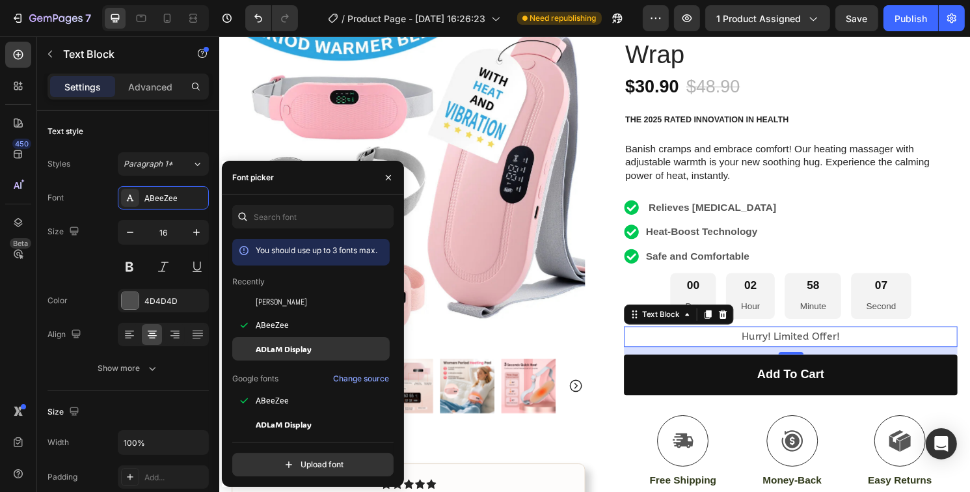
click at [307, 349] on span "ADLaM Display" at bounding box center [284, 349] width 56 height 12
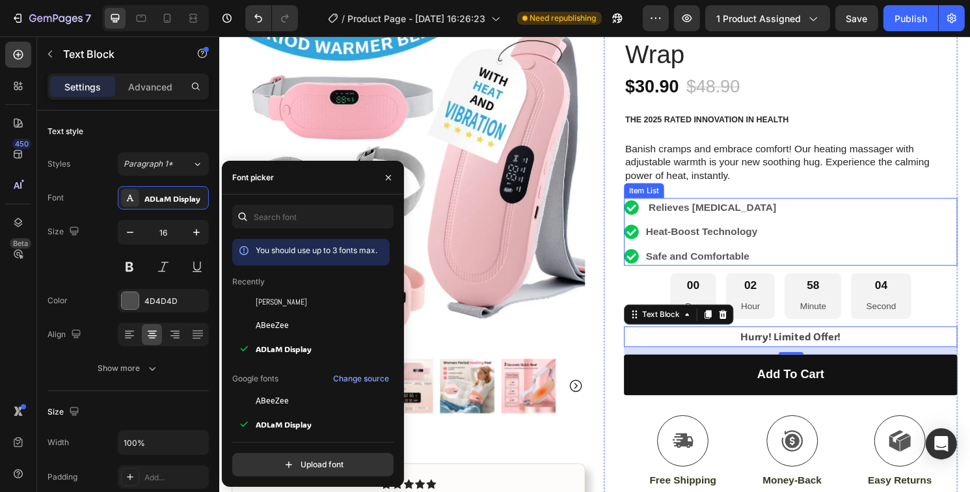
click at [806, 273] on div "Relieves Menstrual Cramps Heat-Boost Technology Safe and Comfortable" at bounding box center [812, 239] width 347 height 70
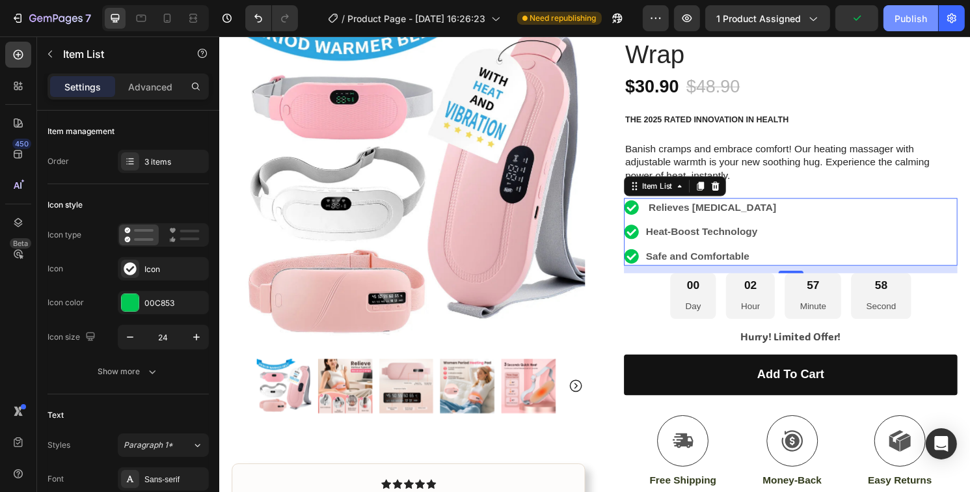
click at [908, 22] on div "Publish" at bounding box center [910, 19] width 33 height 14
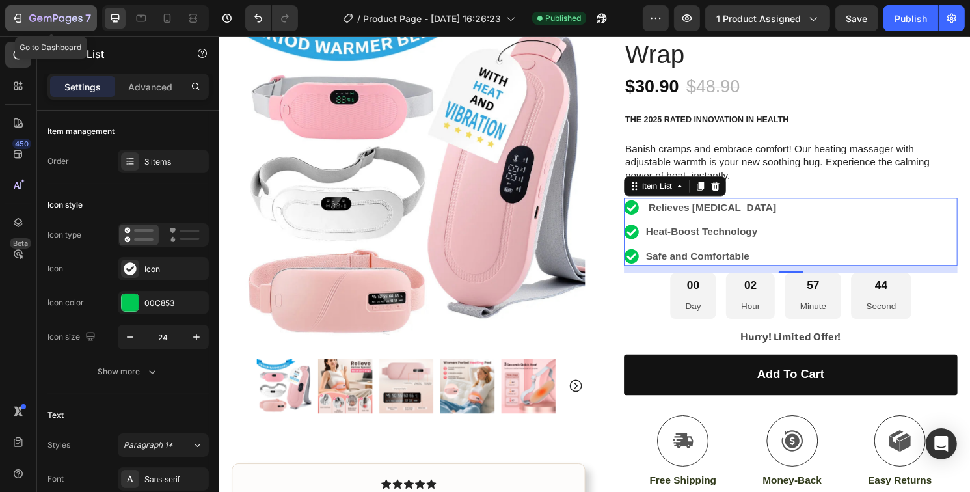
click at [18, 12] on icon "button" at bounding box center [17, 18] width 13 height 13
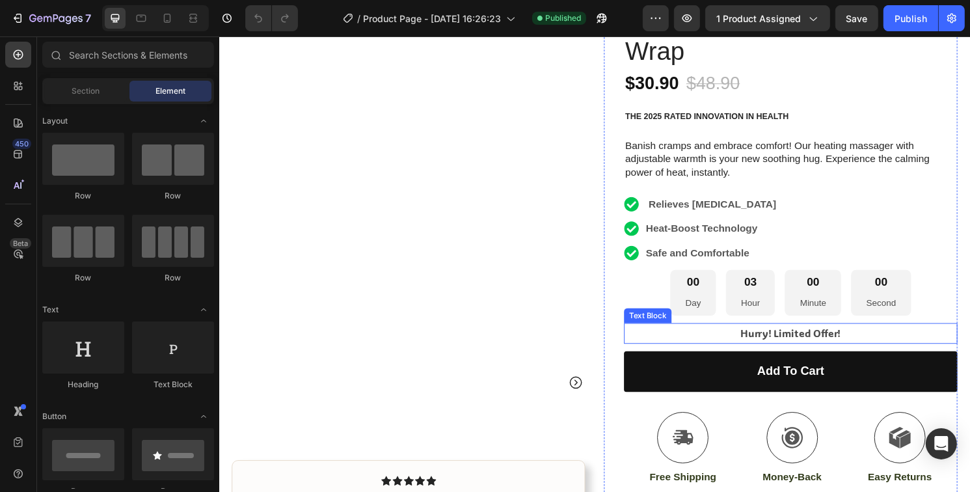
scroll to position [195, 0]
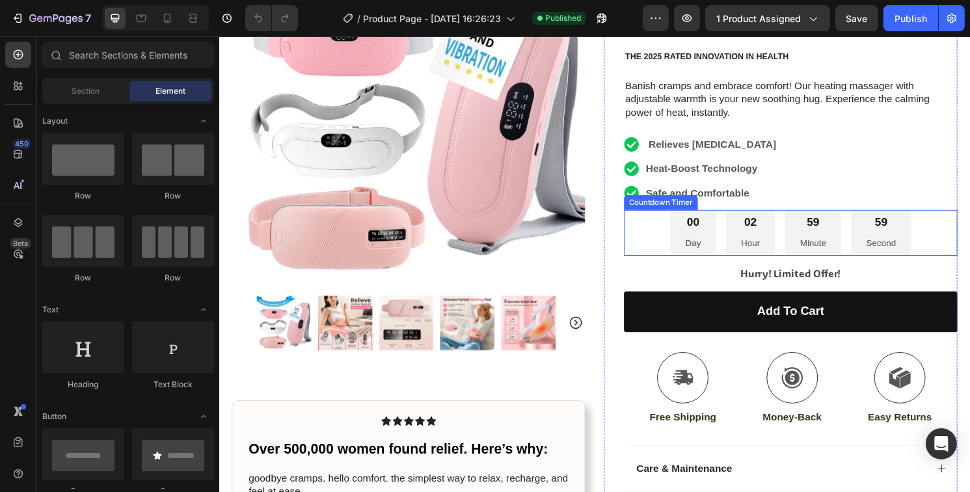
click at [712, 247] on p "Day" at bounding box center [711, 251] width 16 height 16
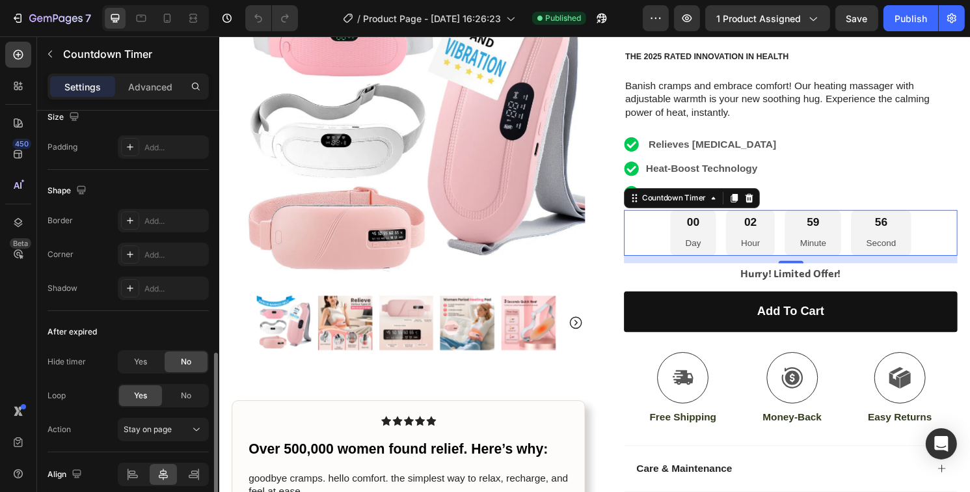
scroll to position [705, 0]
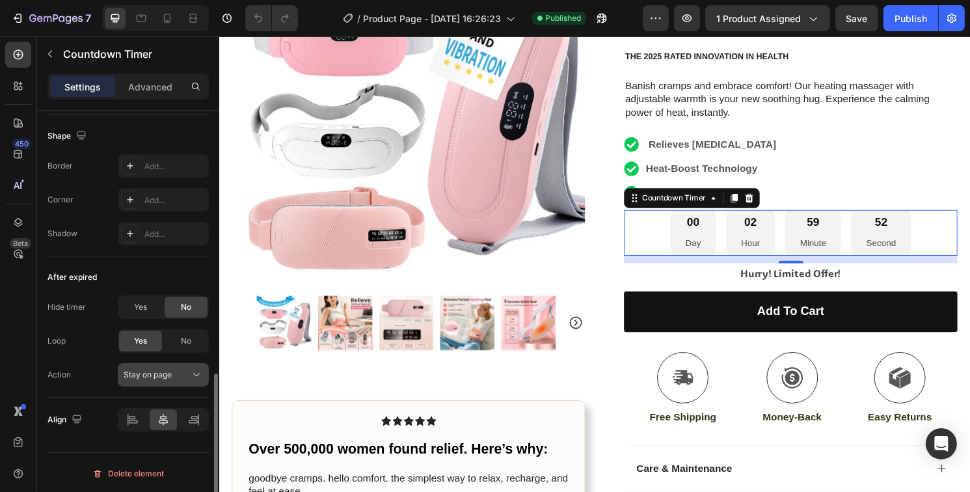
click at [131, 375] on span "Stay on page" at bounding box center [148, 375] width 48 height 10
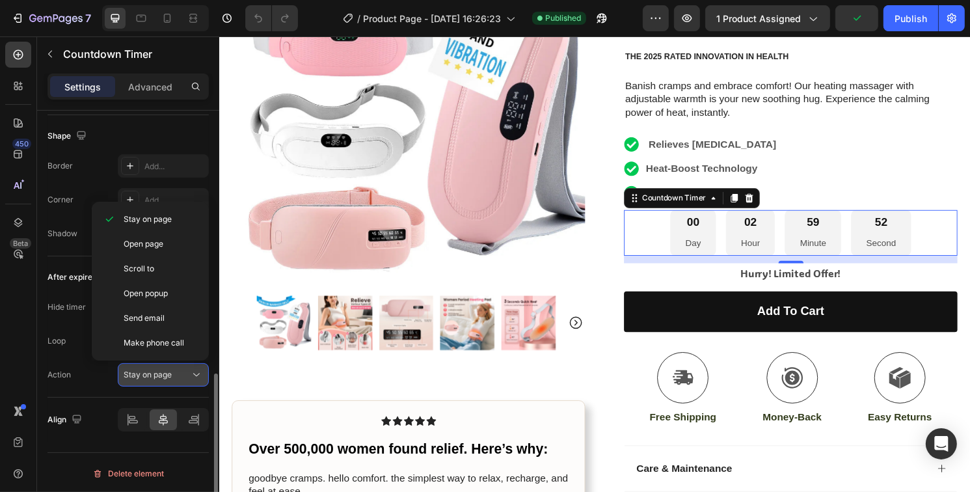
click at [131, 375] on span "Stay on page" at bounding box center [148, 375] width 48 height 10
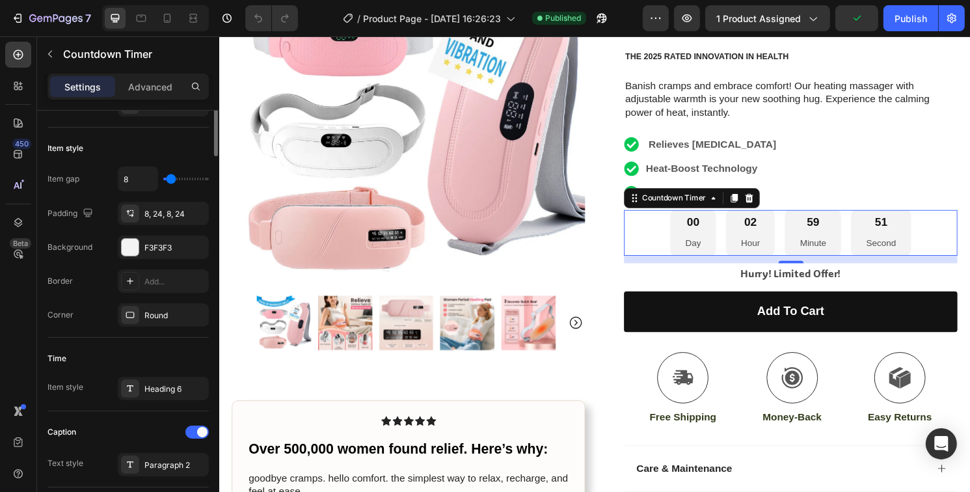
scroll to position [0, 0]
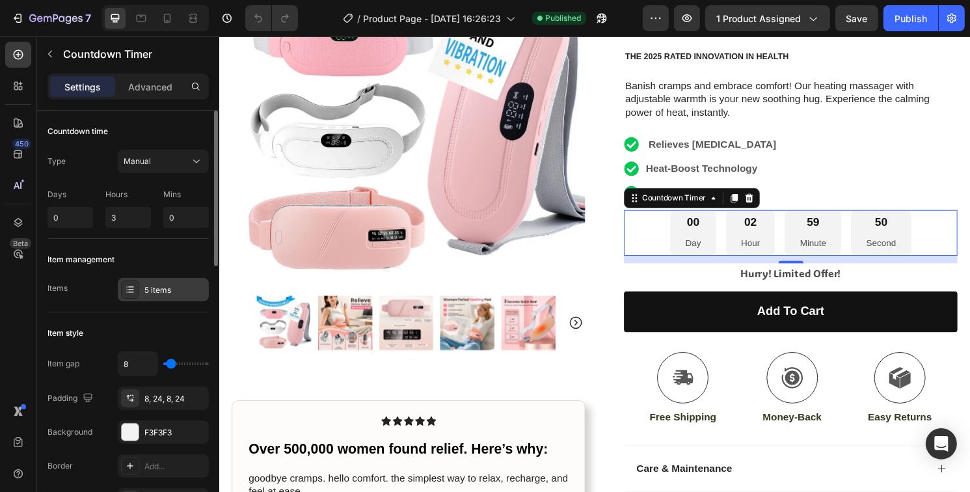
click at [159, 297] on div "5 items" at bounding box center [163, 289] width 91 height 23
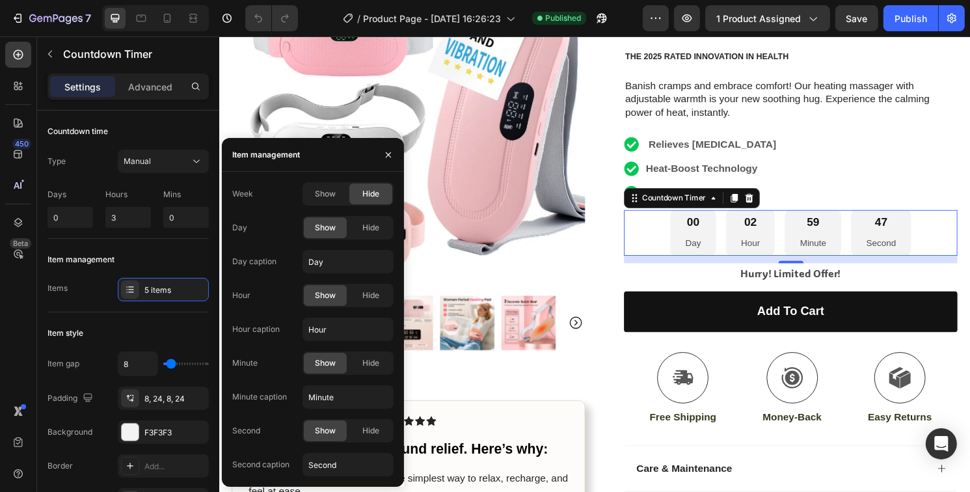
drag, startPoint x: 359, startPoint y: 232, endPoint x: 354, endPoint y: 236, distance: 6.9
click at [360, 232] on div "Hide" at bounding box center [370, 227] width 43 height 21
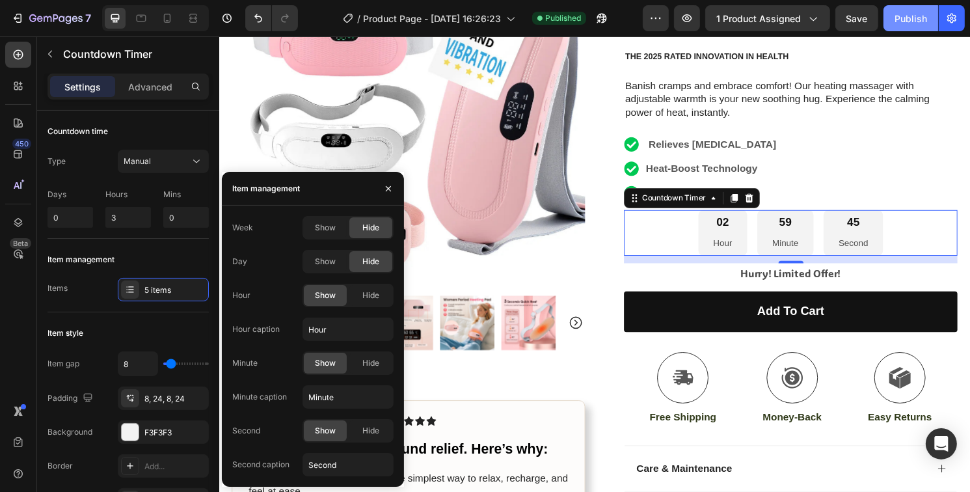
click at [910, 23] on div "Publish" at bounding box center [910, 19] width 33 height 14
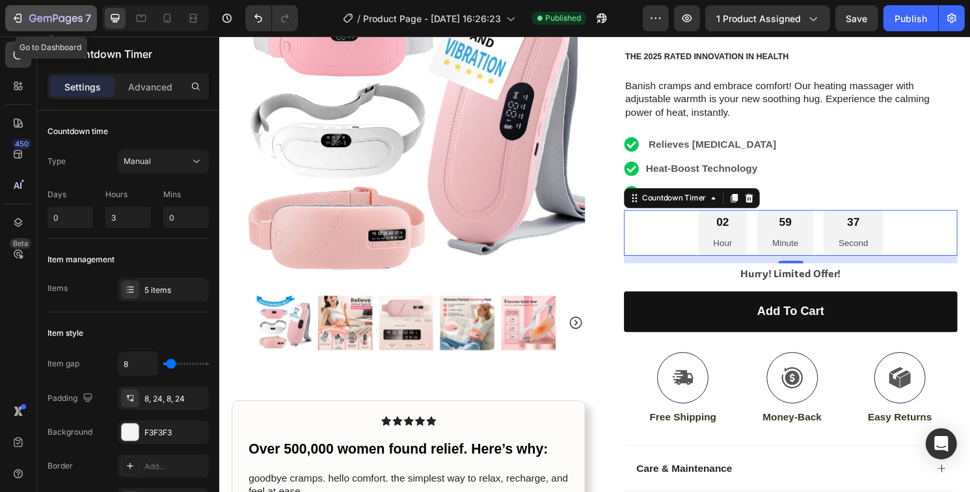
click at [36, 12] on div "7" at bounding box center [60, 18] width 62 height 16
